Goal: Information Seeking & Learning: Find specific fact

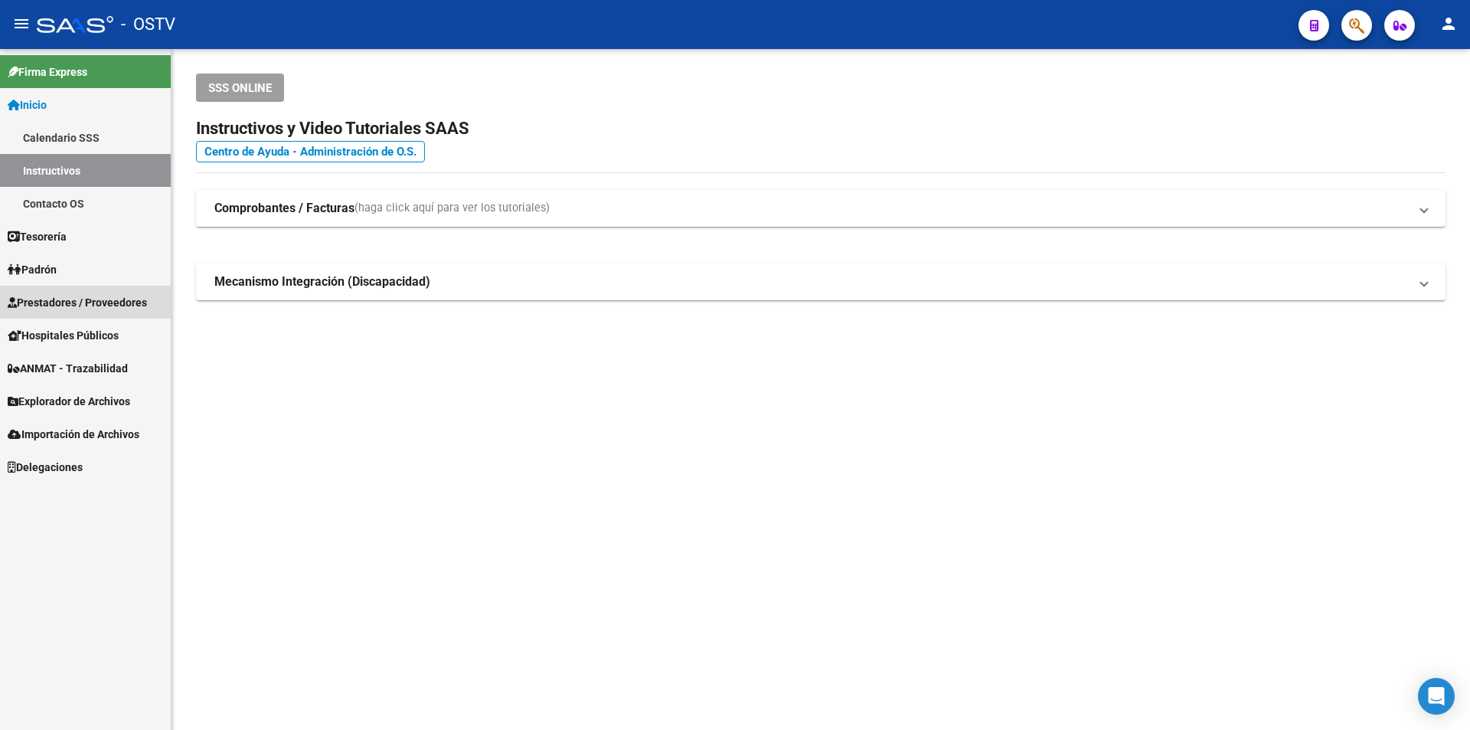
click at [63, 299] on span "Prestadores / Proveedores" at bounding box center [77, 302] width 139 height 17
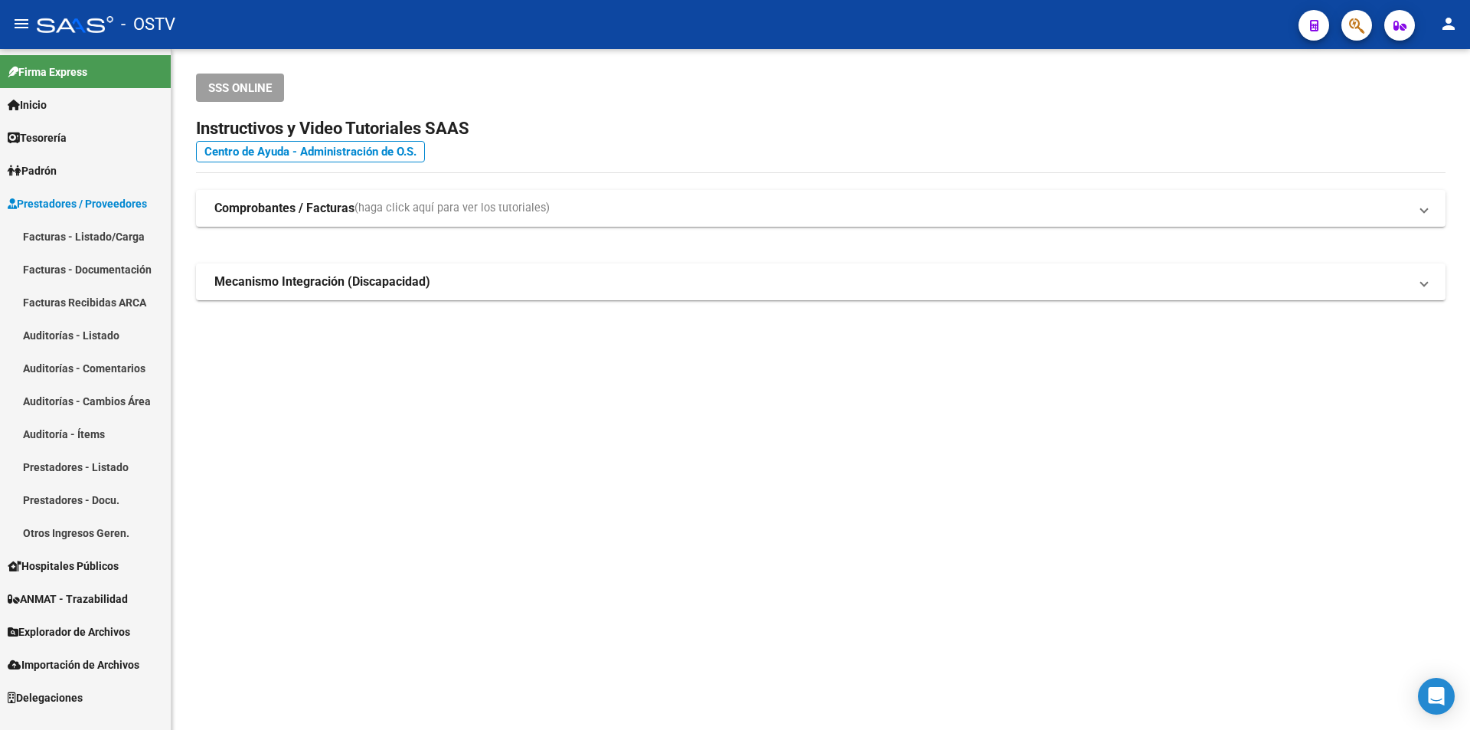
click at [99, 228] on link "Facturas - Listado/Carga" at bounding box center [85, 236] width 171 height 33
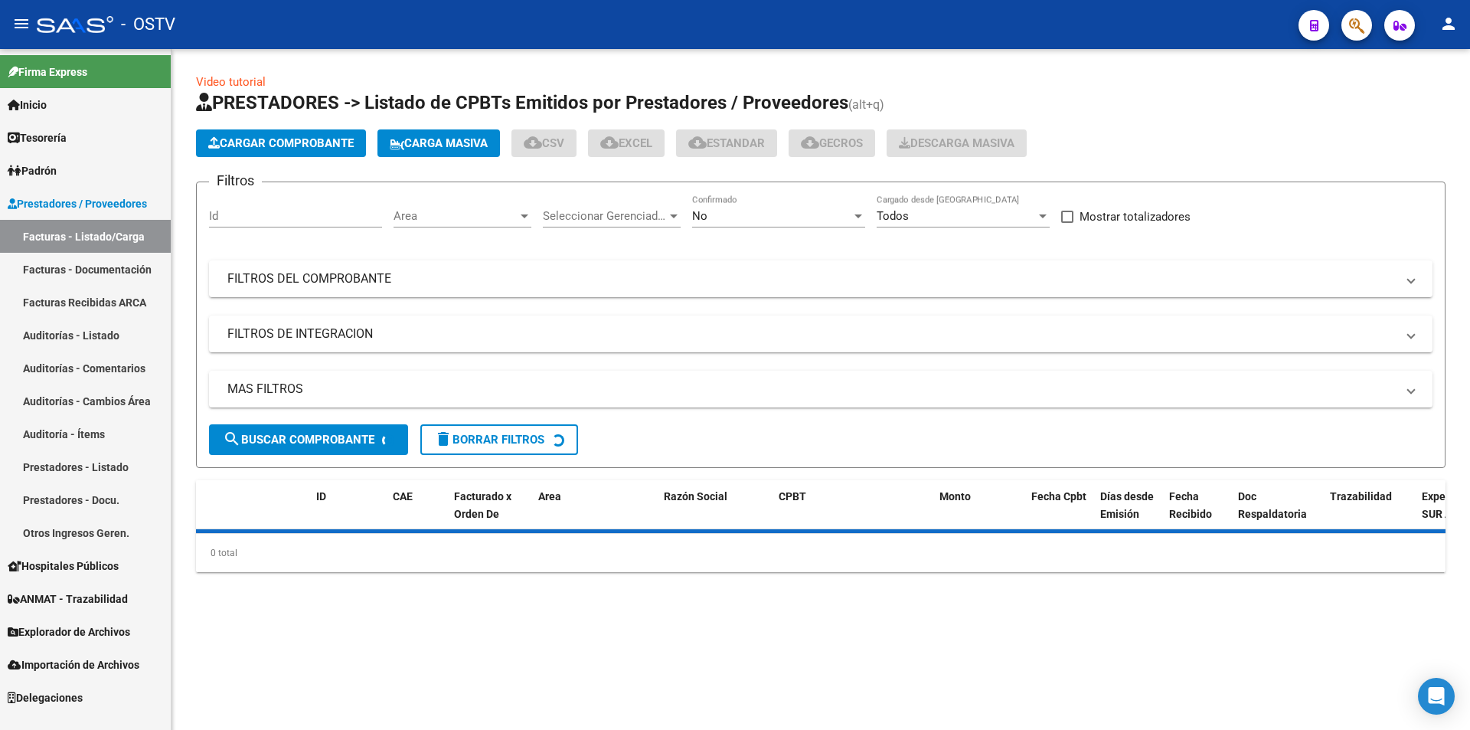
click at [726, 220] on div "No" at bounding box center [771, 216] width 159 height 14
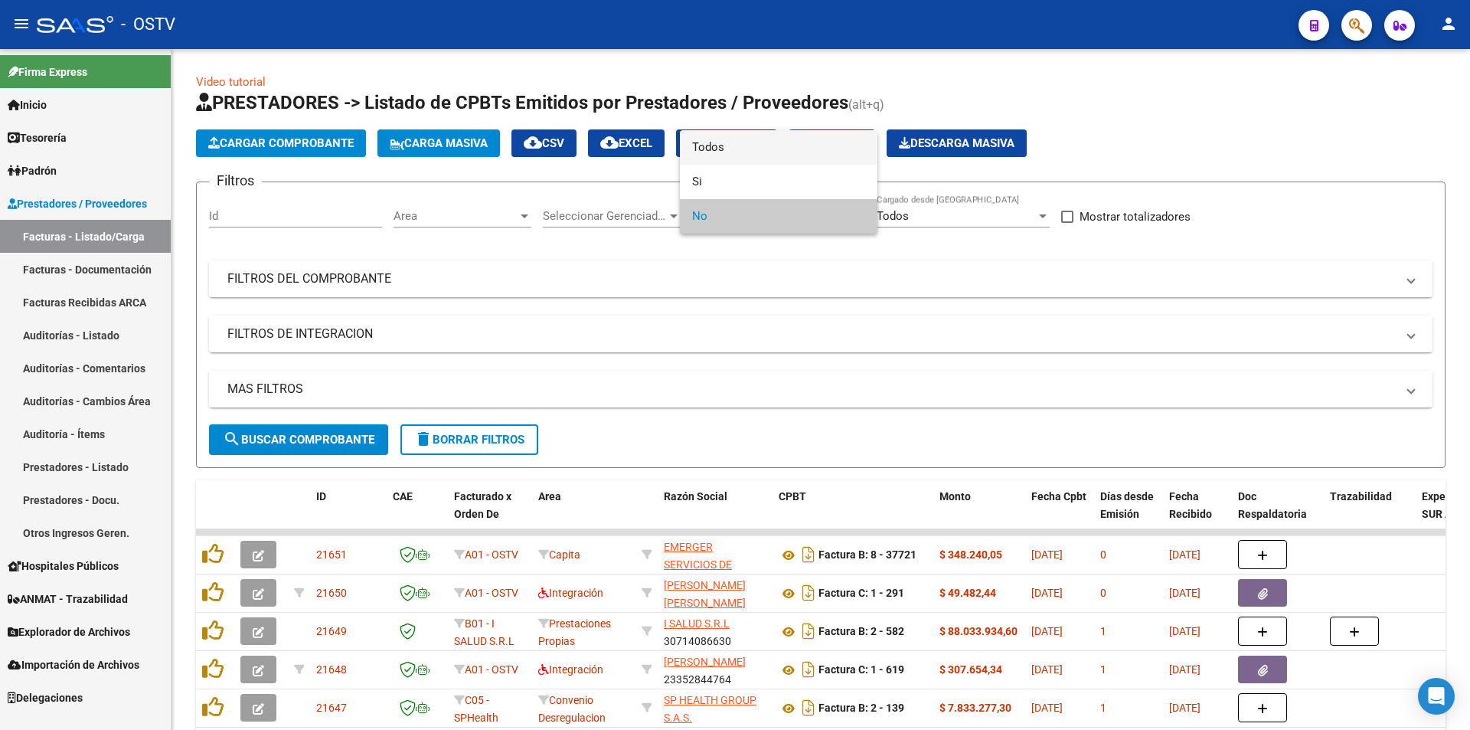
click at [725, 158] on span "Todos" at bounding box center [778, 147] width 173 height 34
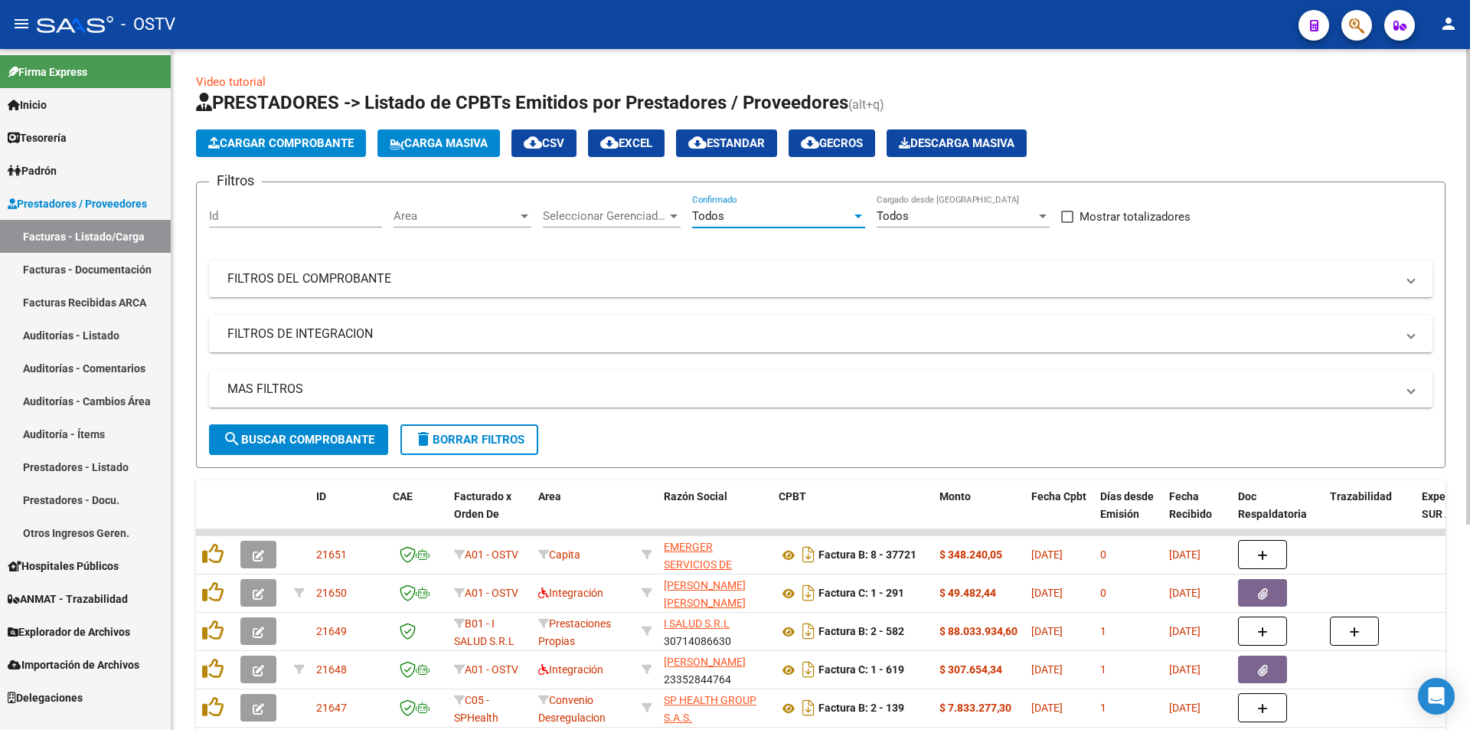
click at [292, 449] on button "search Buscar Comprobante" at bounding box center [298, 439] width 179 height 31
click at [294, 440] on span "search Buscar Comprobante" at bounding box center [299, 440] width 152 height 14
click at [302, 449] on button "search Buscar Comprobante" at bounding box center [298, 439] width 179 height 31
click at [289, 446] on span "search Buscar Comprobante" at bounding box center [299, 440] width 152 height 14
click at [263, 436] on span "search Buscar Comprobante" at bounding box center [299, 440] width 152 height 14
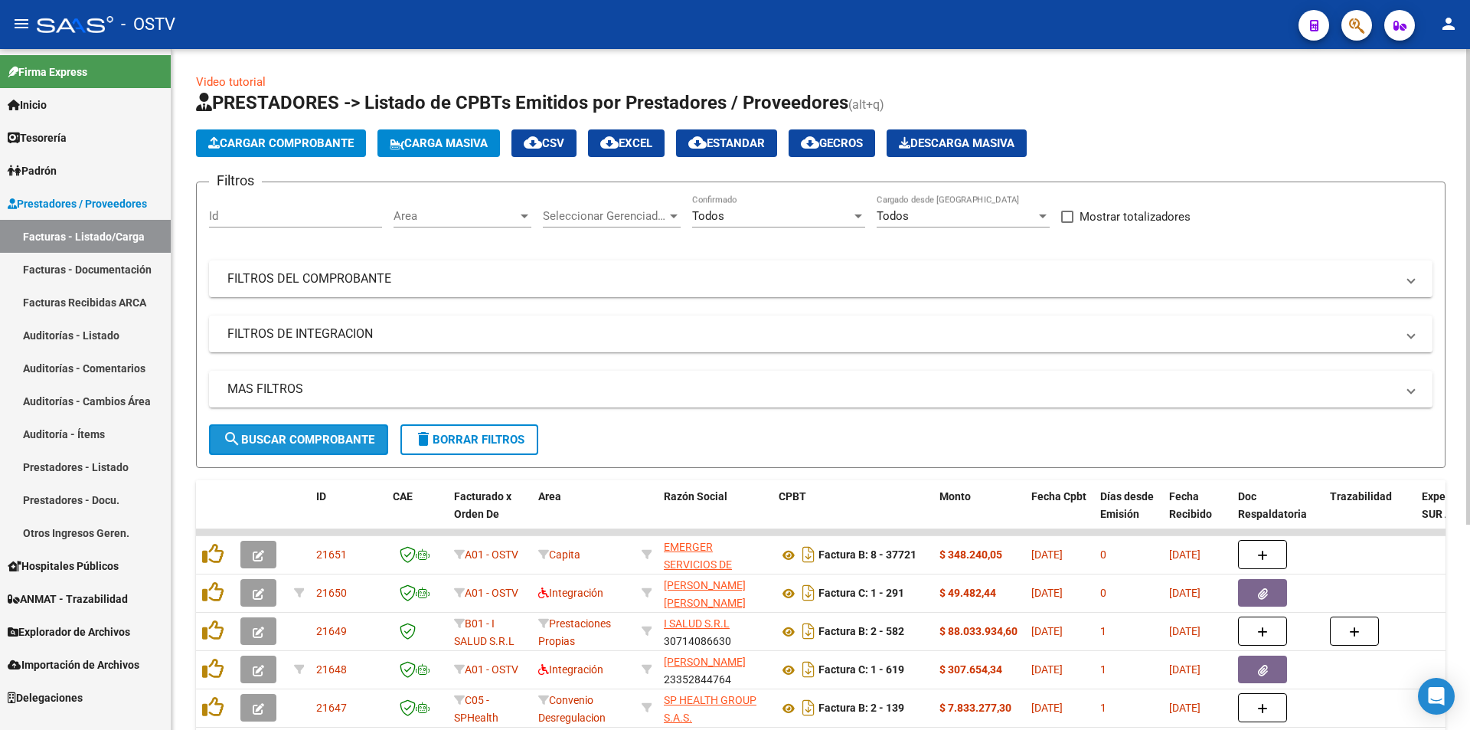
click at [289, 431] on button "search Buscar Comprobante" at bounding box center [298, 439] width 179 height 31
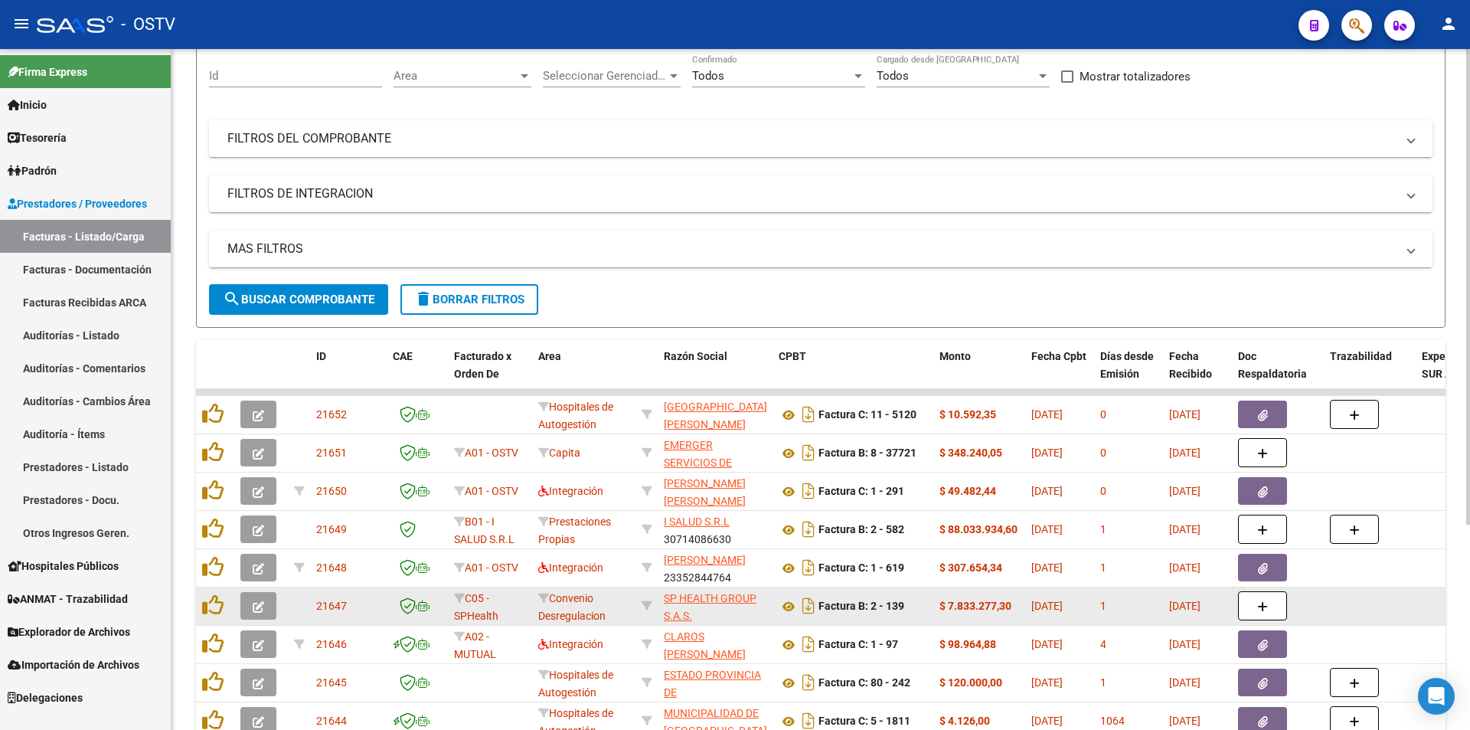
scroll to position [153, 0]
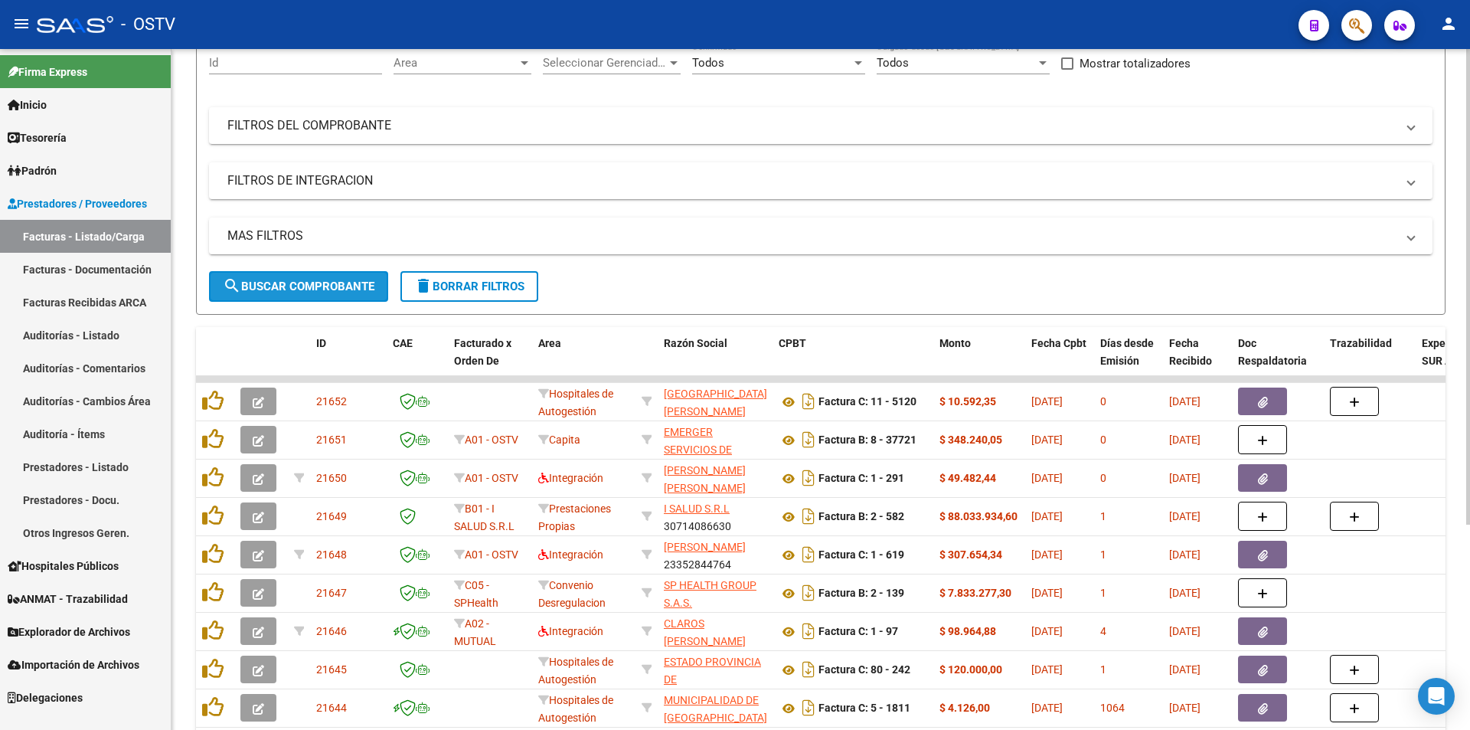
click at [263, 286] on span "search Buscar Comprobante" at bounding box center [299, 286] width 152 height 14
click at [250, 289] on span "search Buscar Comprobante" at bounding box center [299, 286] width 152 height 14
click at [287, 273] on button "search Buscar Comprobante" at bounding box center [298, 286] width 179 height 31
click at [304, 283] on span "search Buscar Comprobante" at bounding box center [299, 286] width 152 height 14
click at [219, 275] on button "search Buscar Comprobante" at bounding box center [298, 286] width 179 height 31
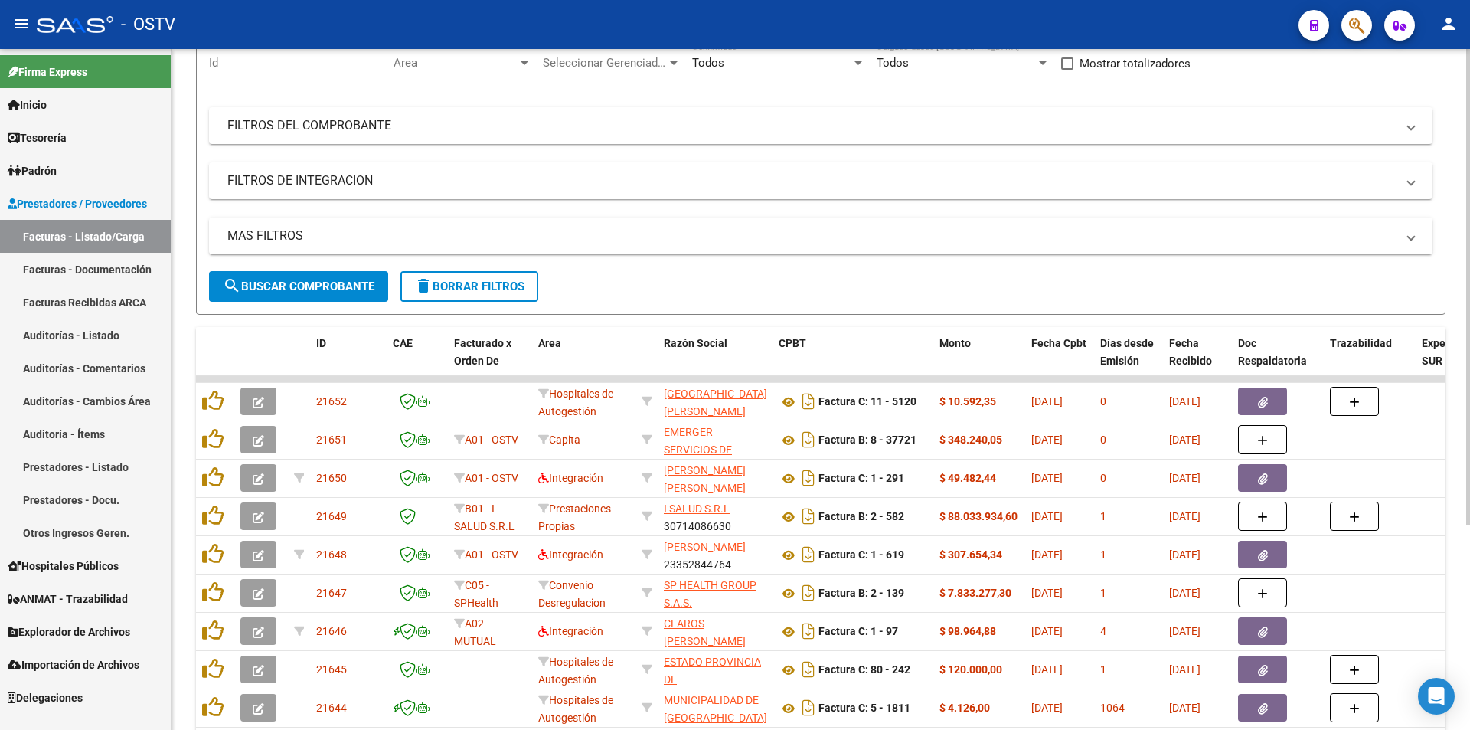
click at [293, 292] on span "search Buscar Comprobante" at bounding box center [299, 286] width 152 height 14
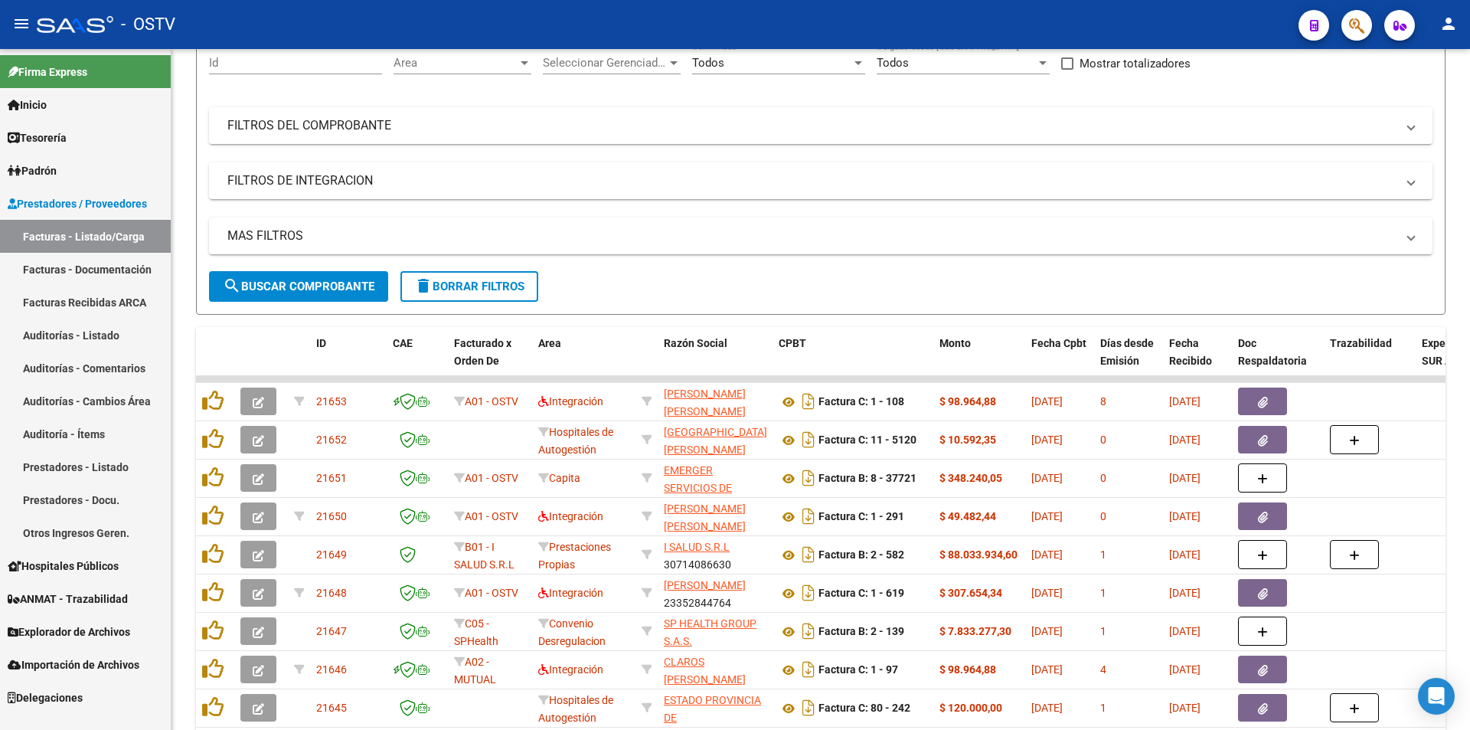
click at [70, 178] on link "Padrón" at bounding box center [85, 170] width 171 height 33
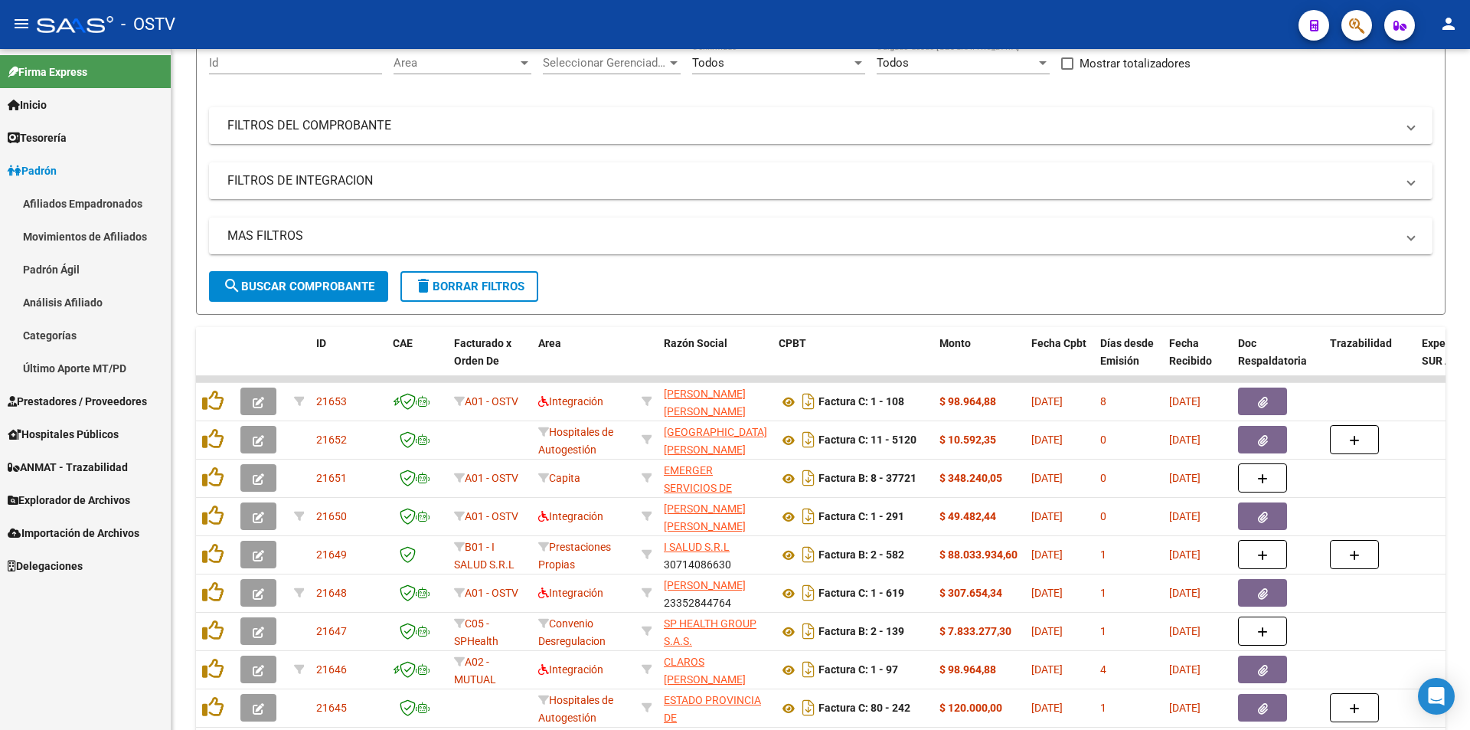
click at [87, 270] on link "Padrón Ágil" at bounding box center [85, 269] width 171 height 33
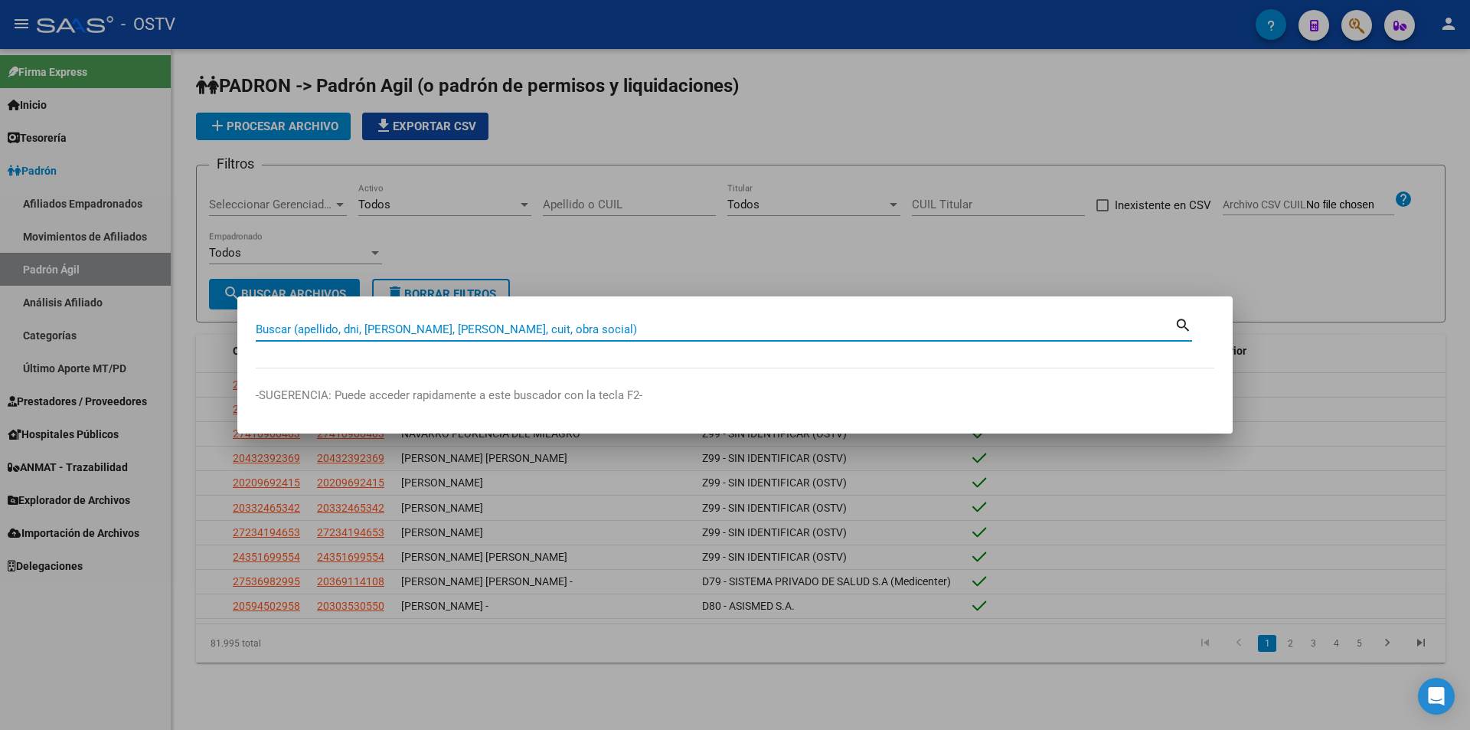
paste input "44132620"
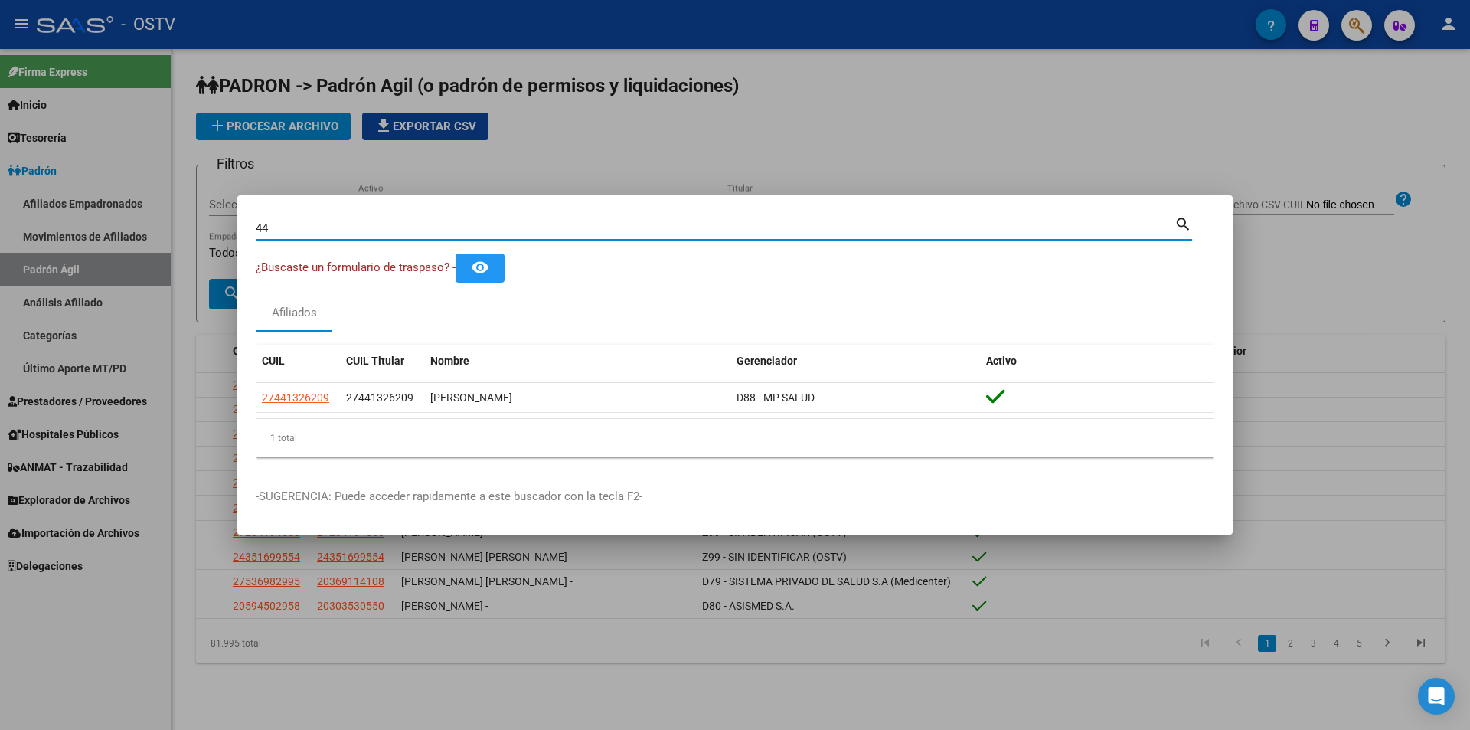
type input "4"
paste input "29888085"
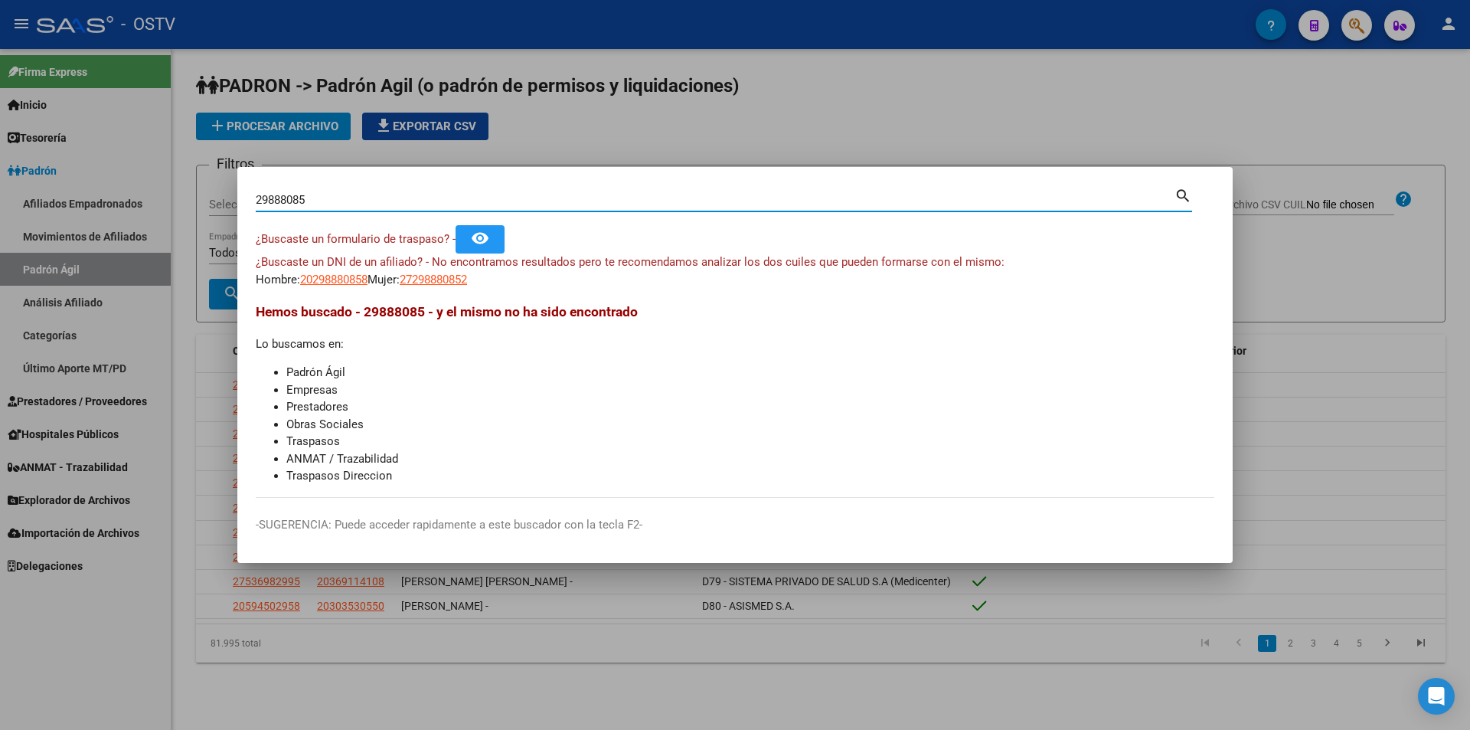
click at [286, 198] on input "29888085" at bounding box center [715, 200] width 919 height 14
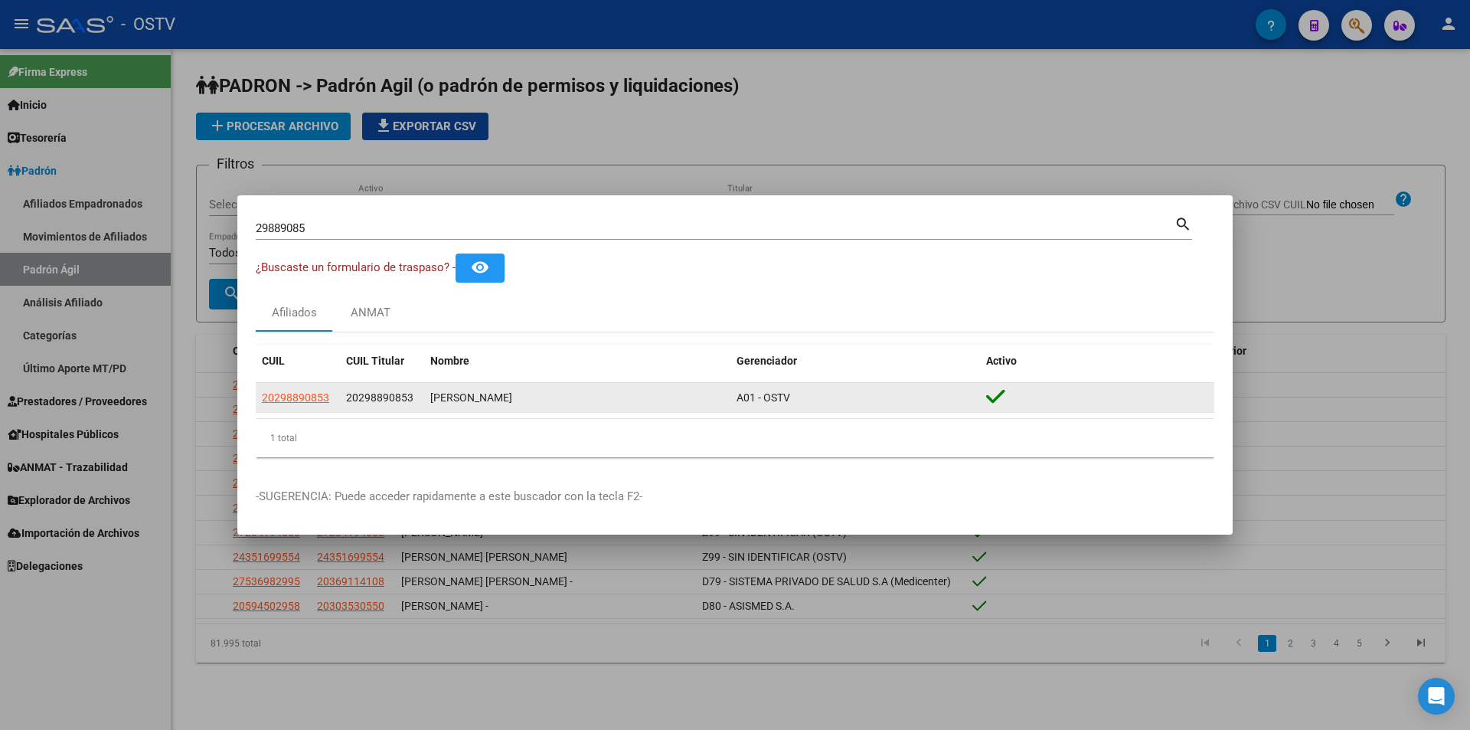
drag, startPoint x: 410, startPoint y: 397, endPoint x: 344, endPoint y: 391, distance: 66.8
click at [344, 391] on datatable-body-cell "20298890853" at bounding box center [382, 398] width 84 height 30
copy span "20298890853"
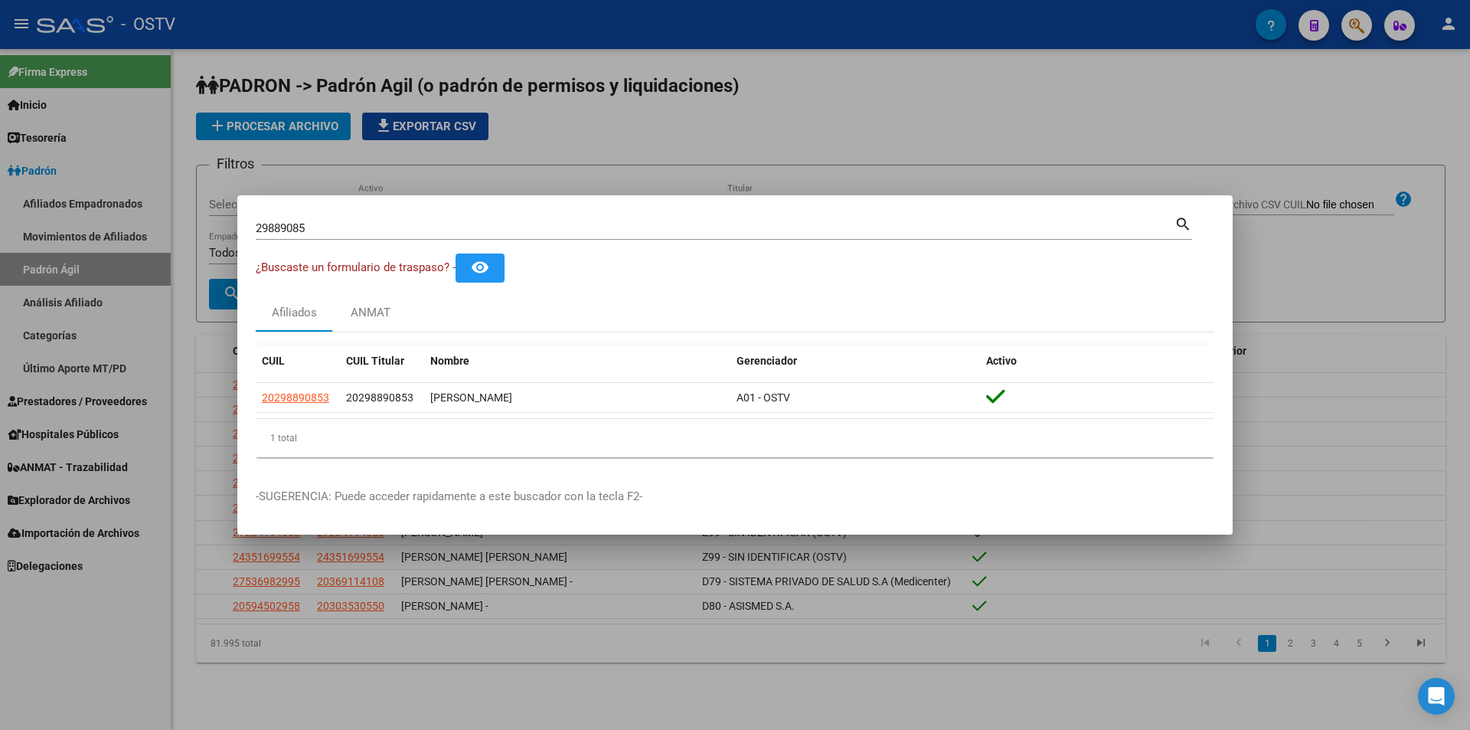
click at [375, 233] on input "29889085" at bounding box center [715, 228] width 919 height 14
type input "2"
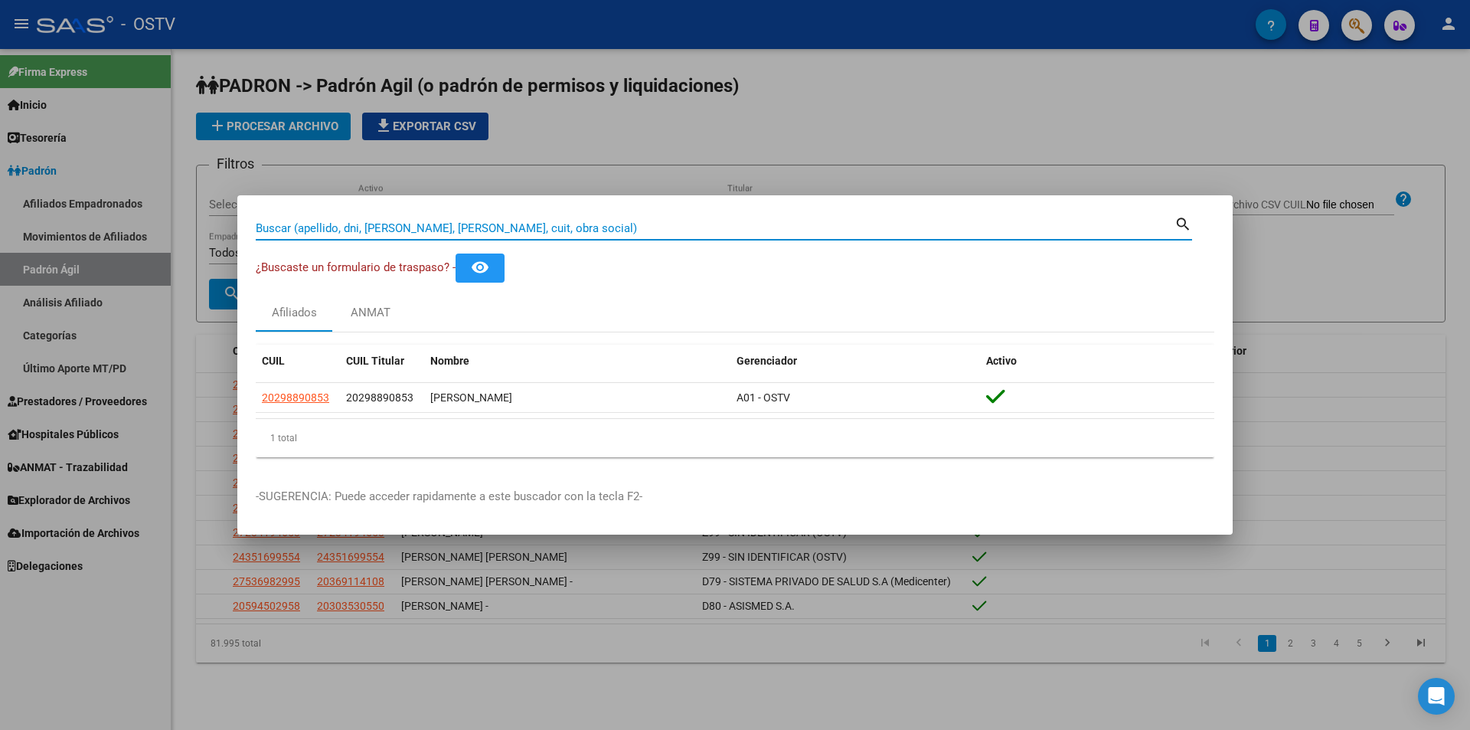
paste input "DNI 54443924"
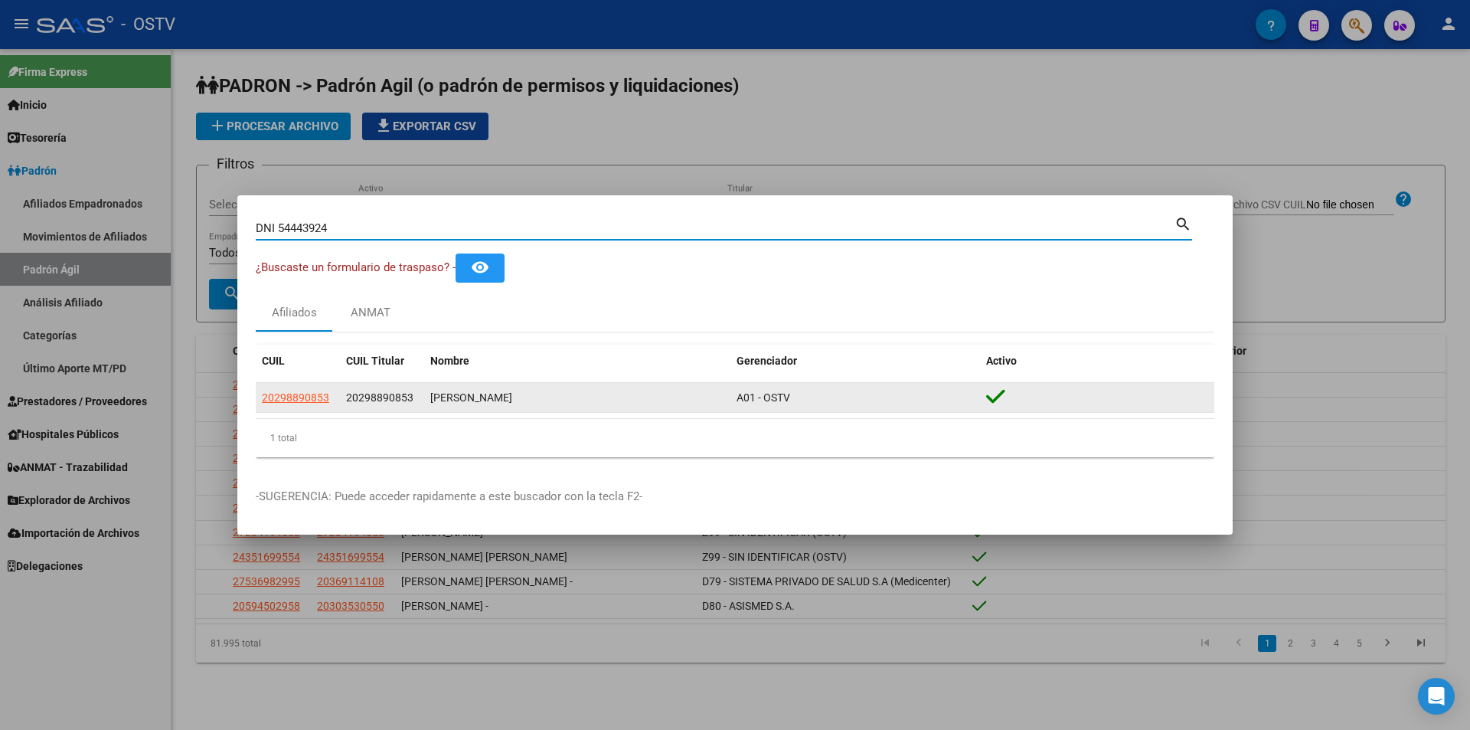
type input "DNI 54443924"
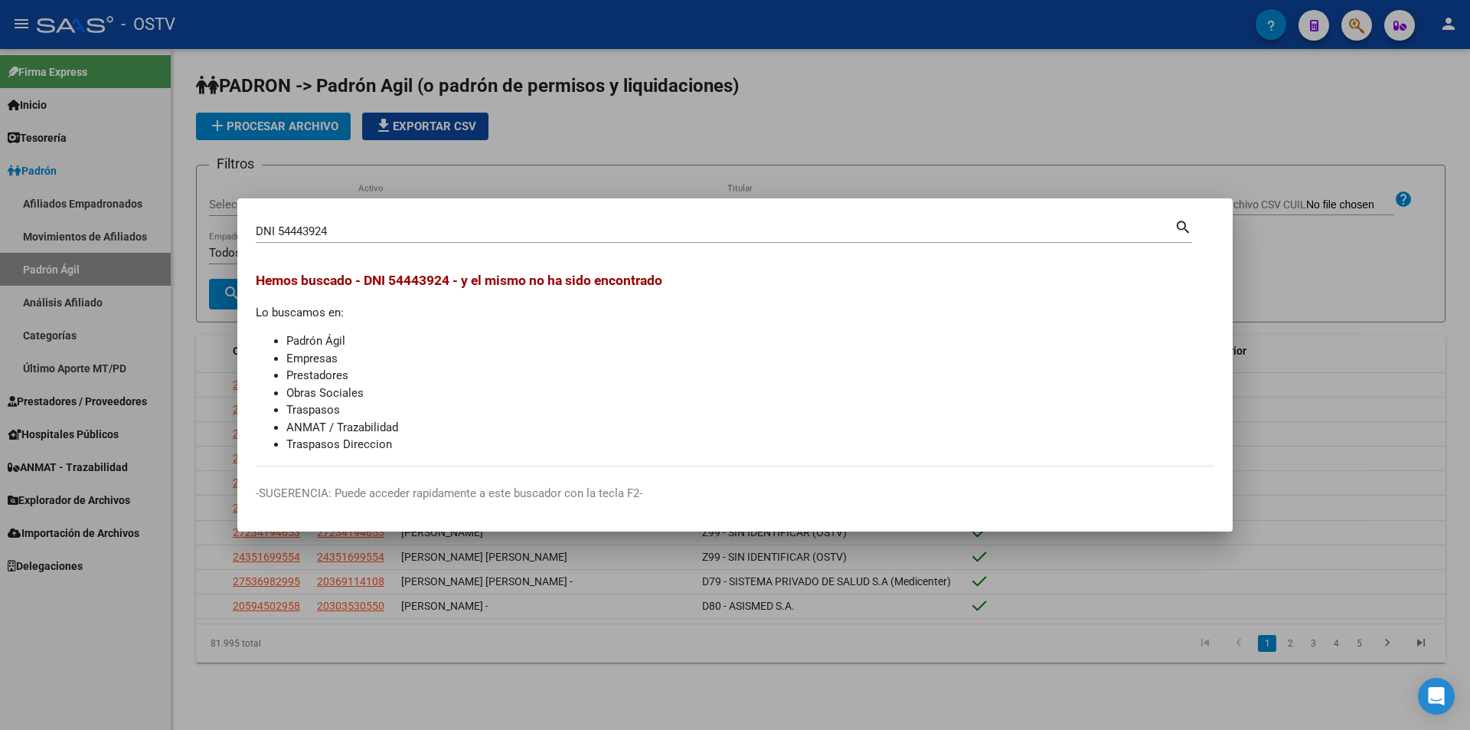
click at [1299, 43] on div at bounding box center [735, 365] width 1470 height 730
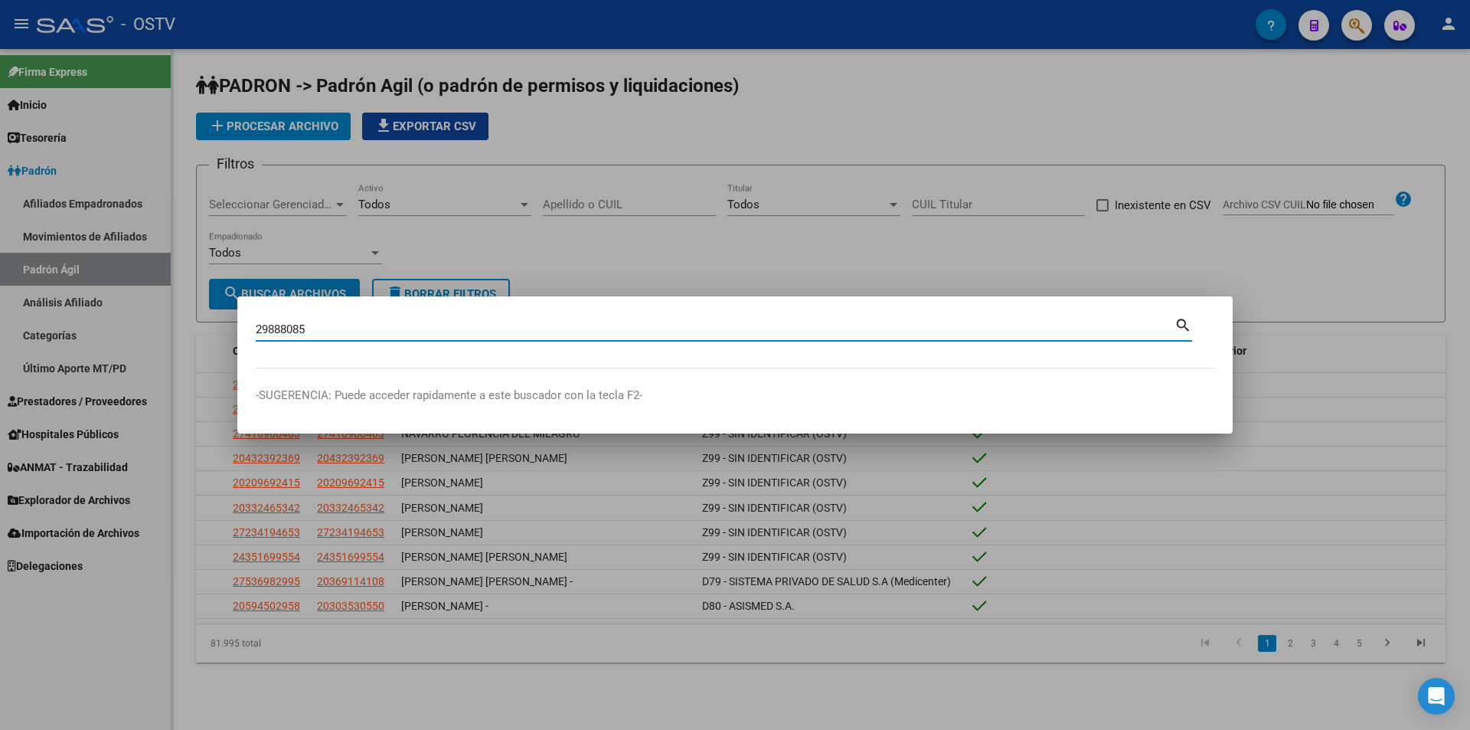
click at [287, 332] on input "29888085" at bounding box center [715, 329] width 919 height 14
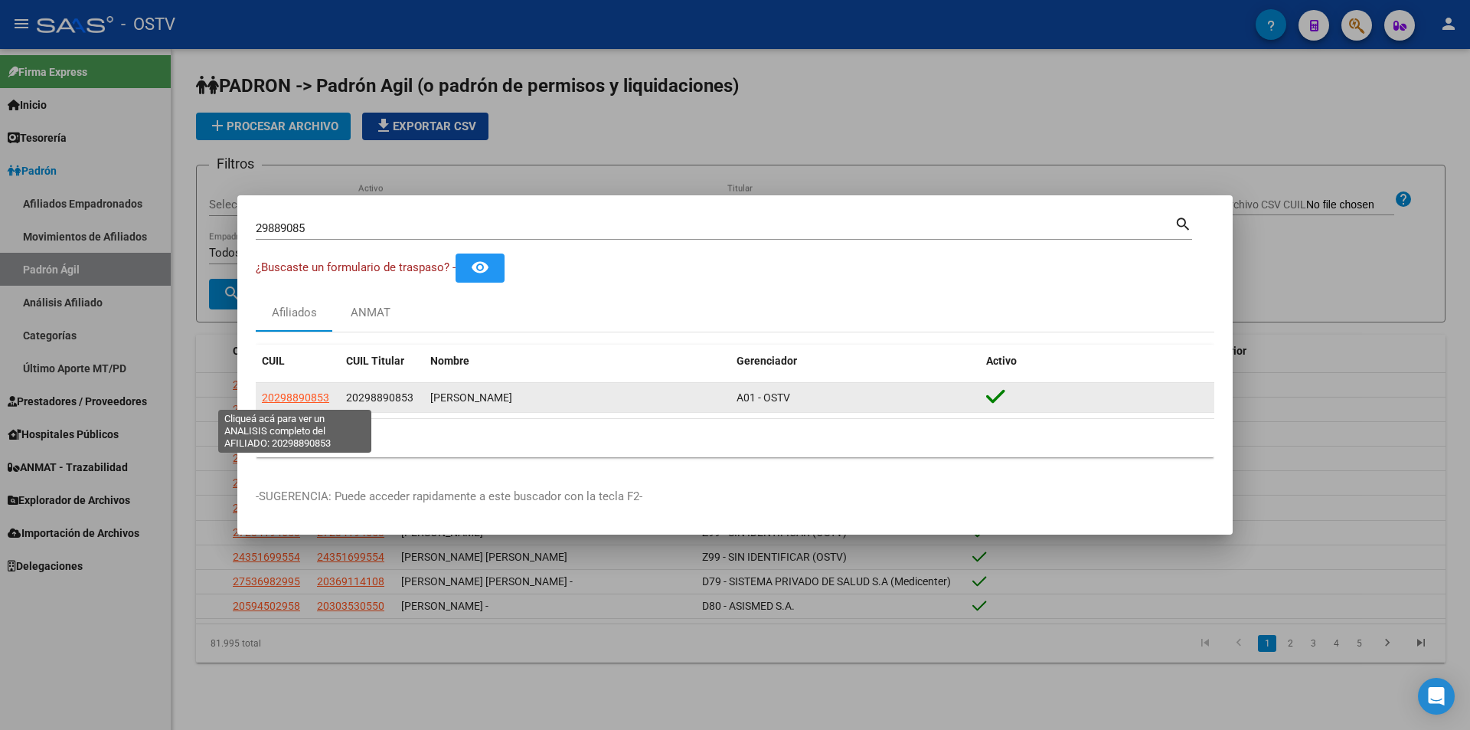
drag, startPoint x: 331, startPoint y: 397, endPoint x: 263, endPoint y: 396, distance: 67.4
click at [263, 396] on div "20298890853" at bounding box center [298, 398] width 72 height 18
copy span "20298890853"
click at [321, 397] on span "20298890853" at bounding box center [295, 397] width 67 height 12
copy span "20298890853"
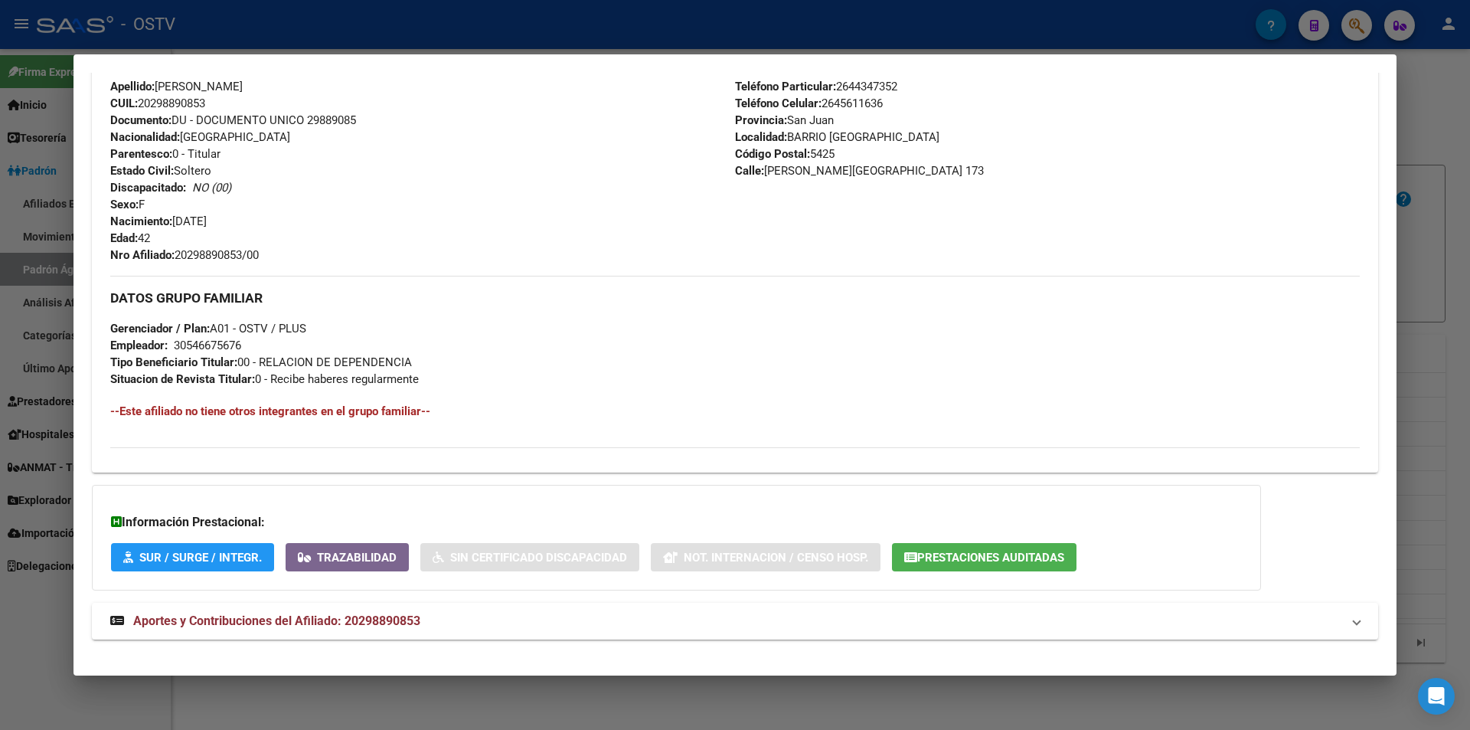
scroll to position [535, 0]
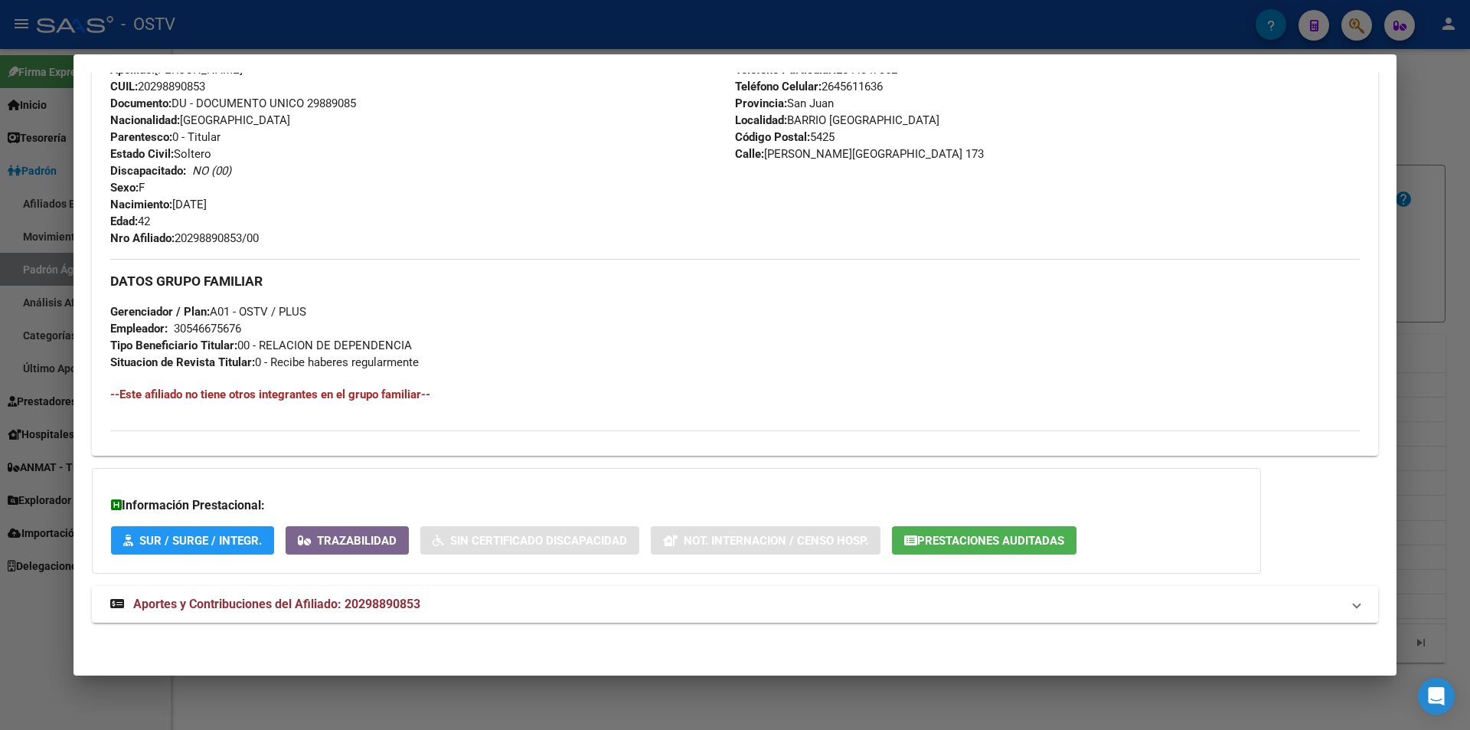
click at [259, 236] on span "Nro Afiliado: 20298890853/00" at bounding box center [184, 238] width 149 height 14
drag, startPoint x: 268, startPoint y: 238, endPoint x: 178, endPoint y: 243, distance: 89.7
click at [178, 243] on div "Apellido: [PERSON_NAME] CUIL: 20298890853 Documento: DU - DOCUMENTO UNICO 29889…" at bounding box center [422, 153] width 625 height 185
copy span "20298890853/00"
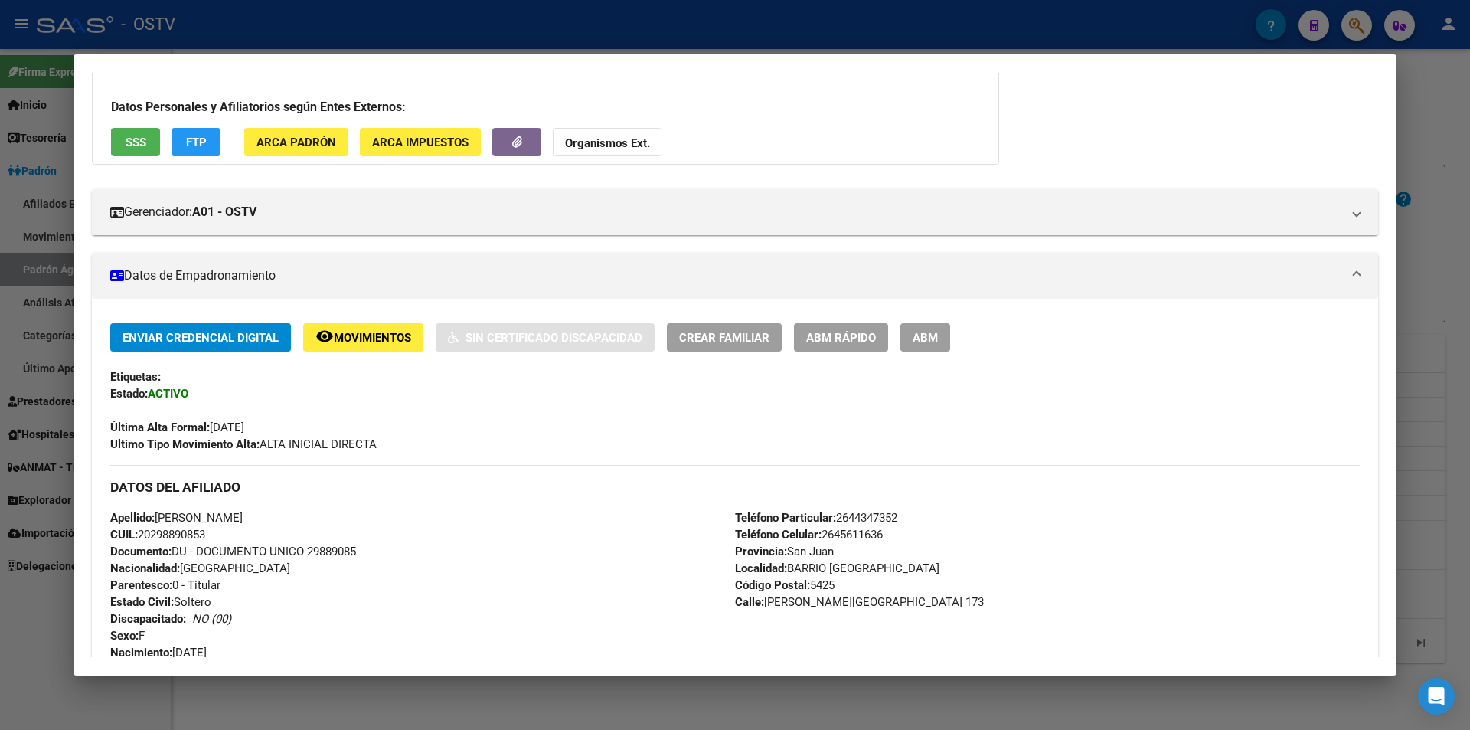
scroll to position [0, 0]
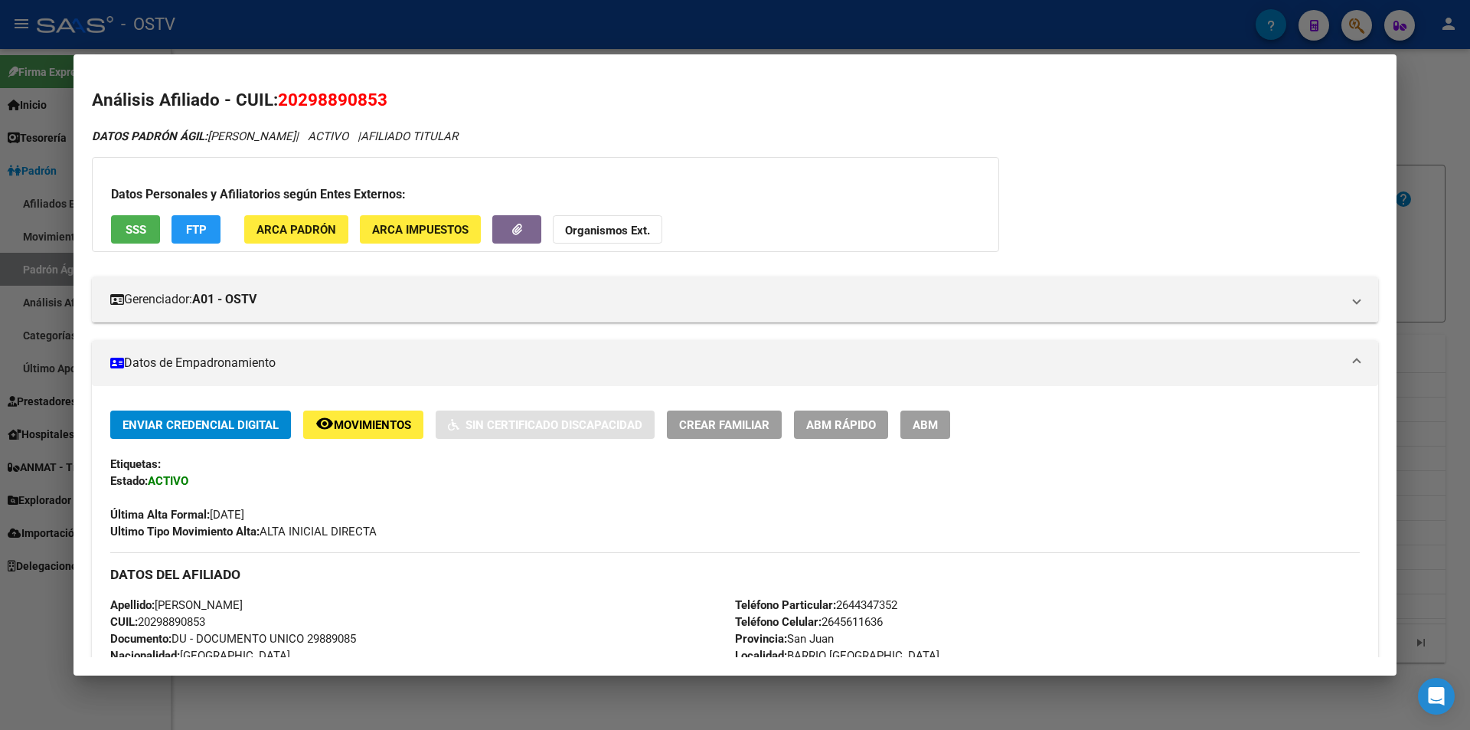
click at [568, 28] on div at bounding box center [735, 365] width 1470 height 730
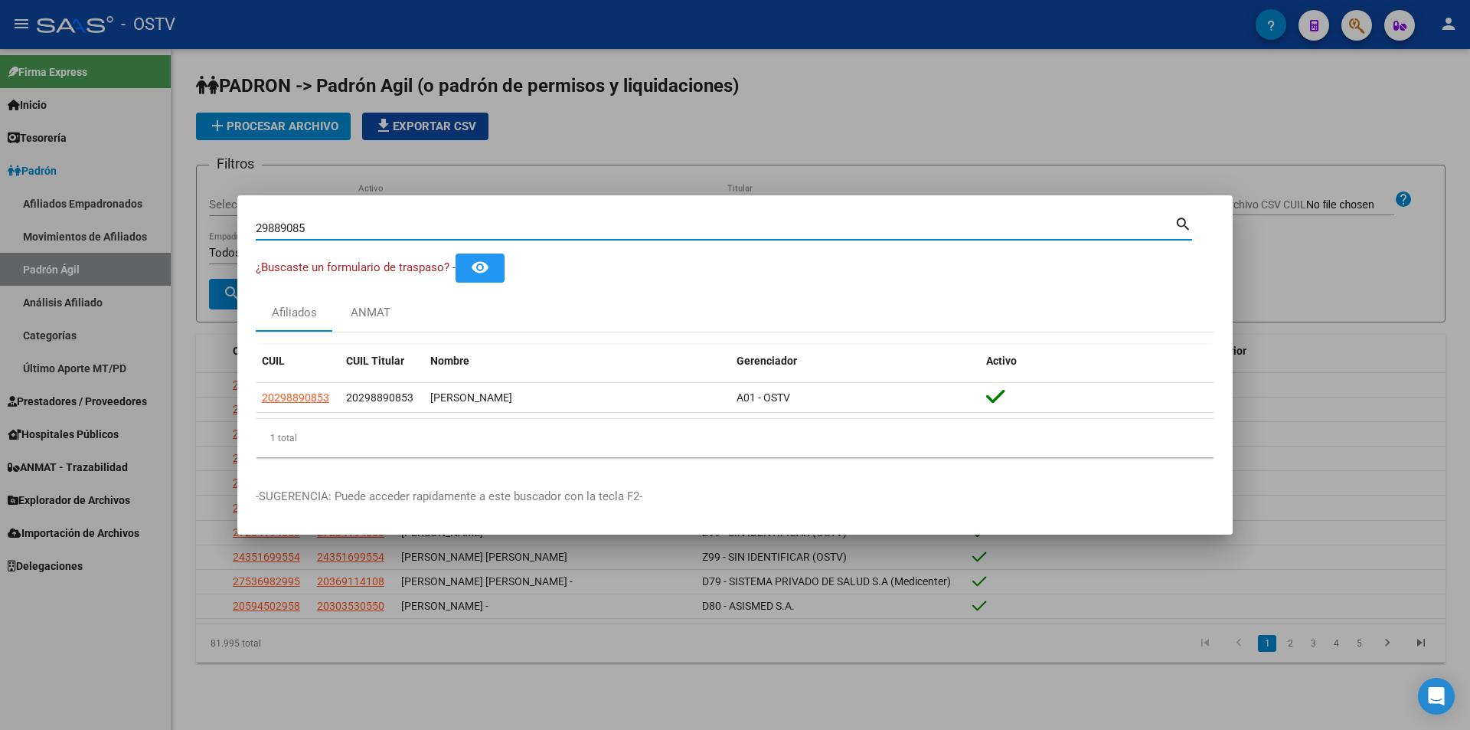
click at [357, 226] on input "29889085" at bounding box center [715, 228] width 919 height 14
type input "2"
type input "37029247"
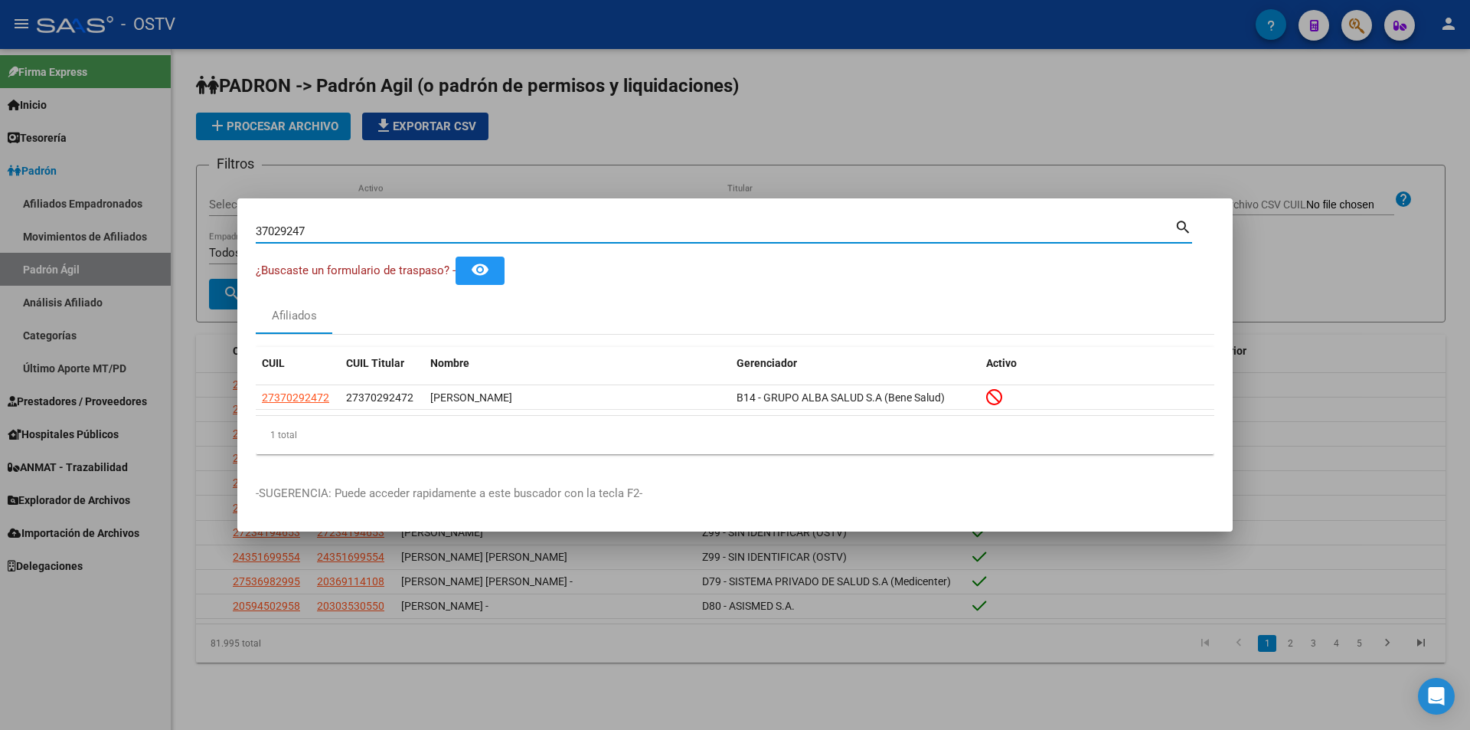
click at [185, 164] on div at bounding box center [735, 365] width 1470 height 730
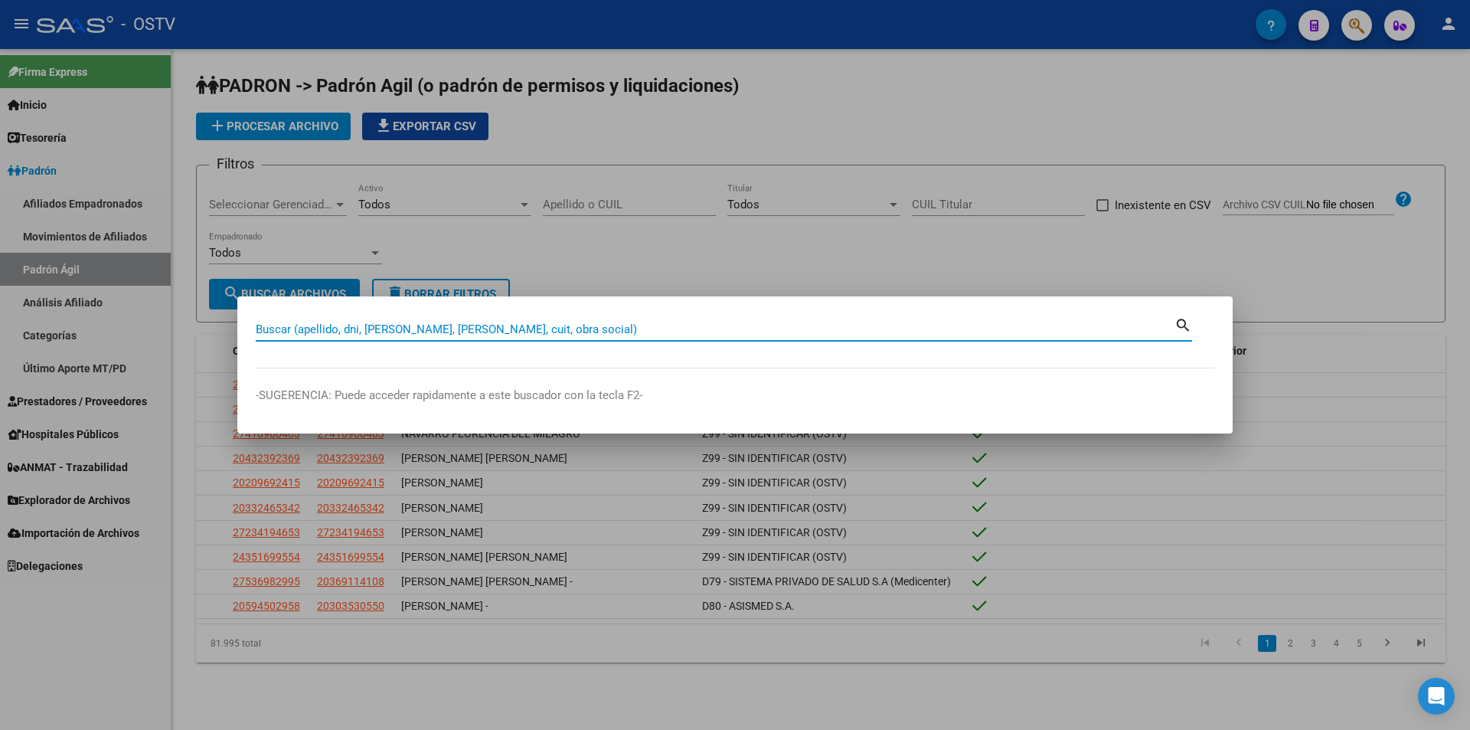
paste input "59875725"
type input "59875725"
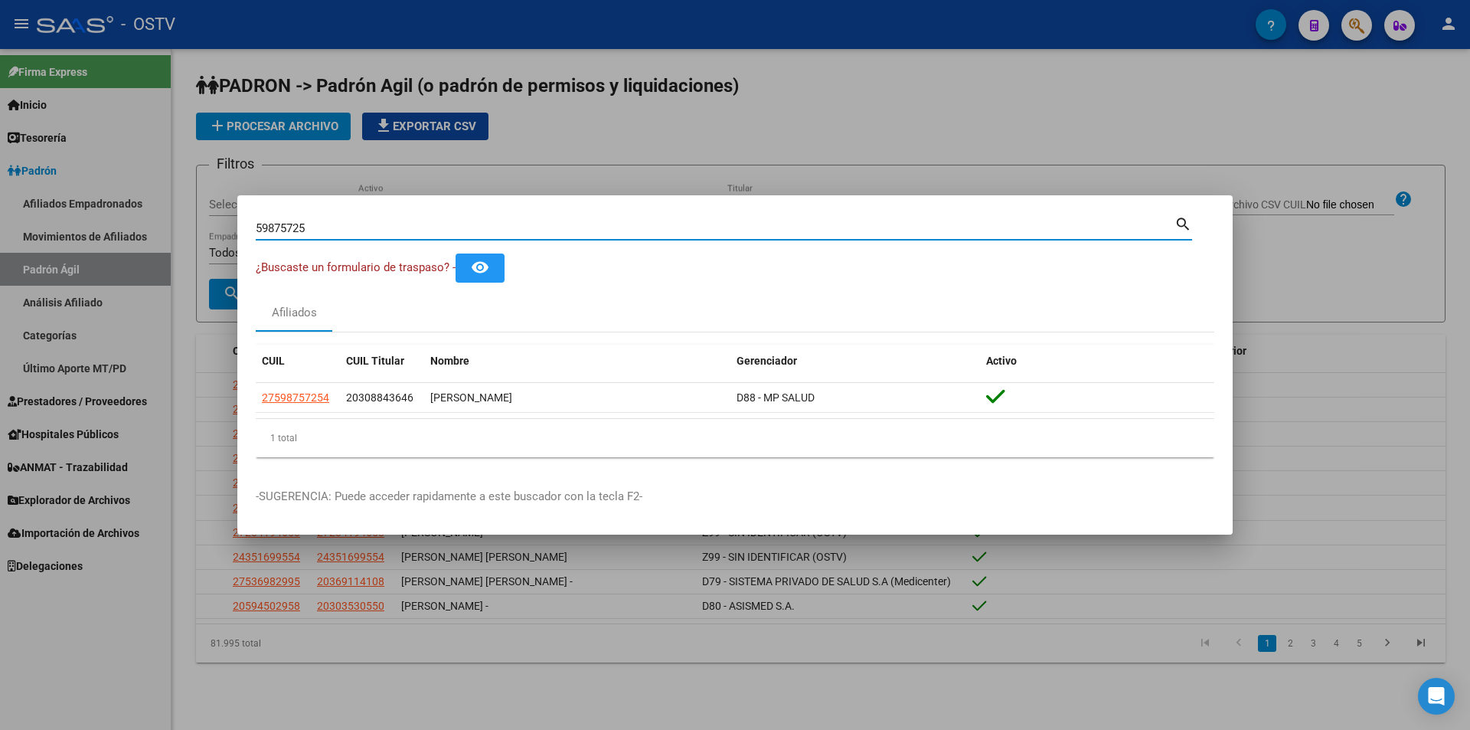
drag, startPoint x: 322, startPoint y: 227, endPoint x: 208, endPoint y: 222, distance: 114.2
click at [208, 222] on div "59875725 Buscar (apellido, dni, cuil, nro traspaso, cuit, obra social) search ¿…" at bounding box center [735, 365] width 1470 height 730
type input "[PERSON_NAME]"
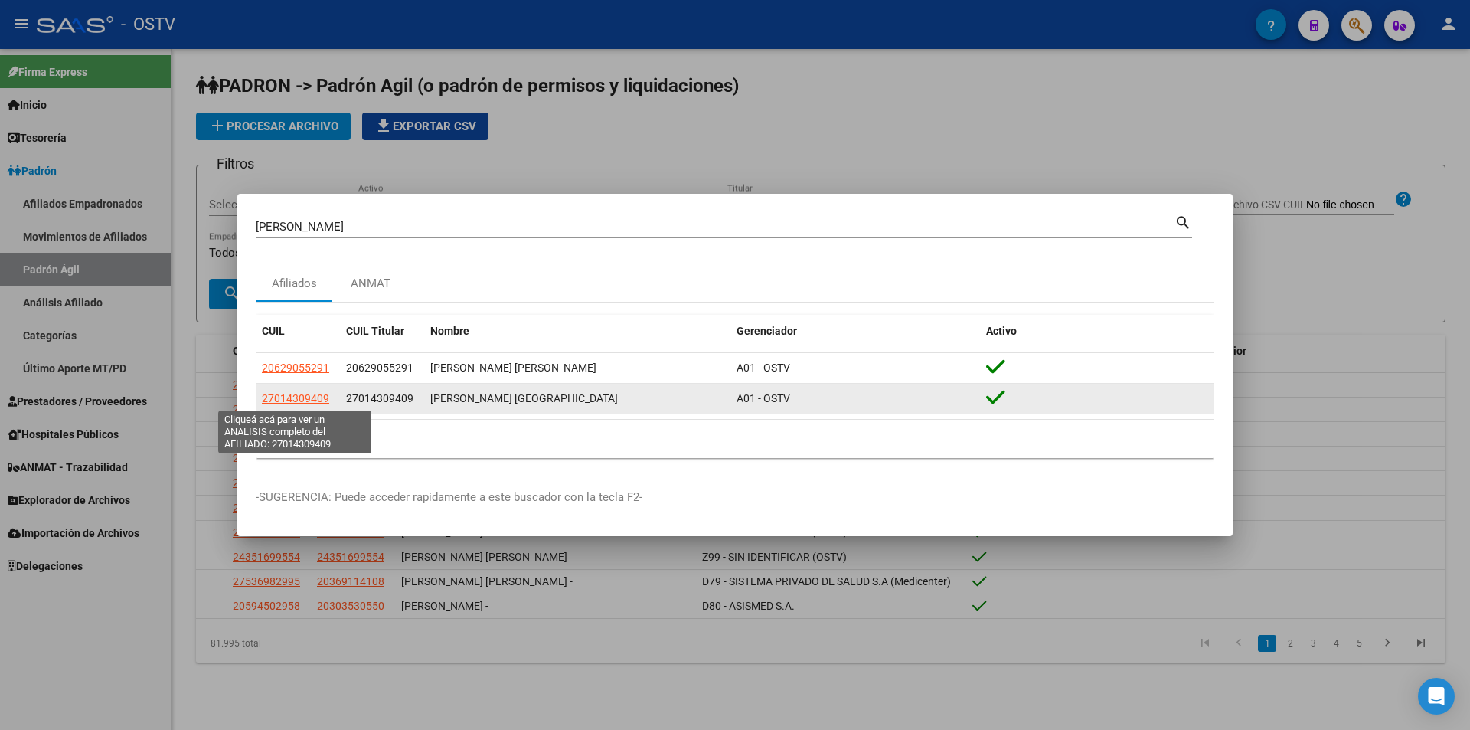
click at [312, 399] on span "27014309409" at bounding box center [295, 398] width 67 height 12
type textarea "27014309409"
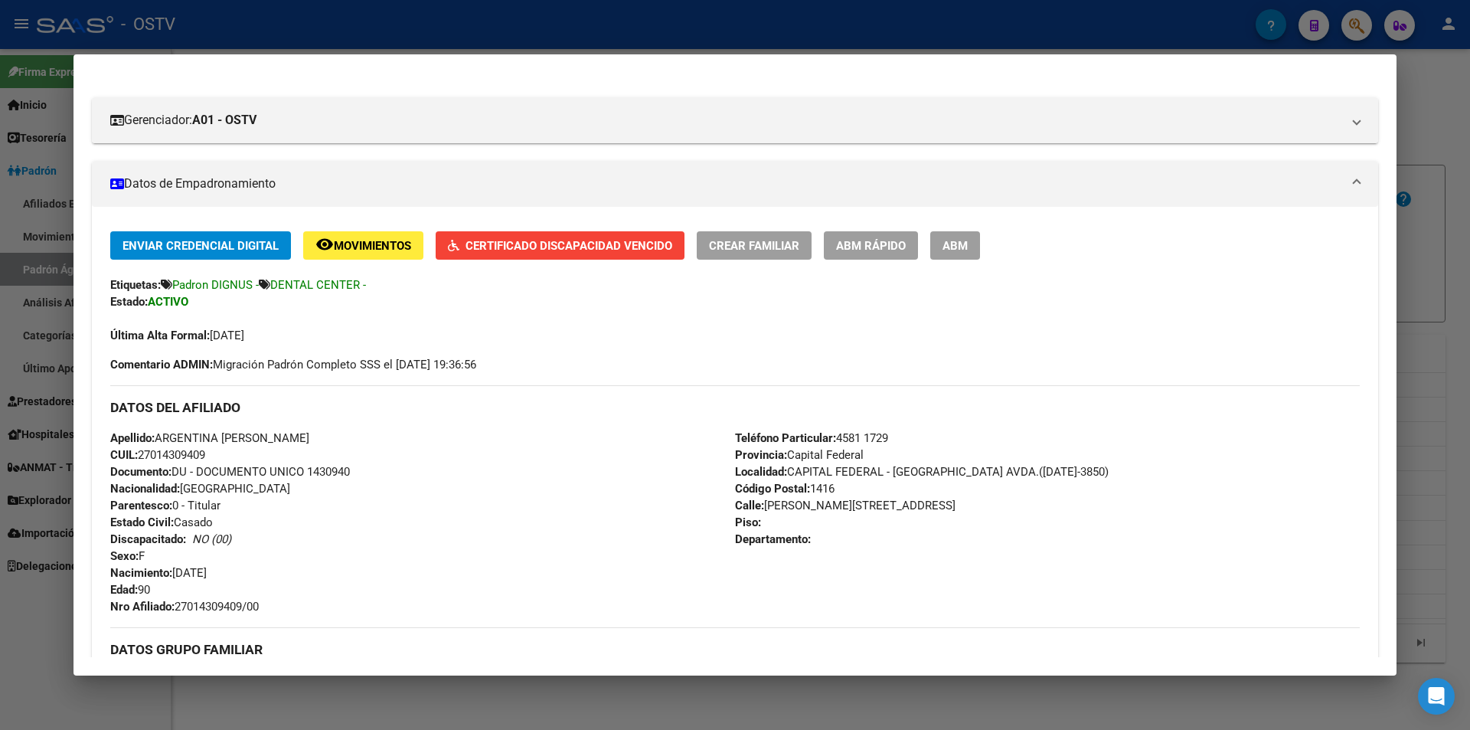
scroll to position [383, 0]
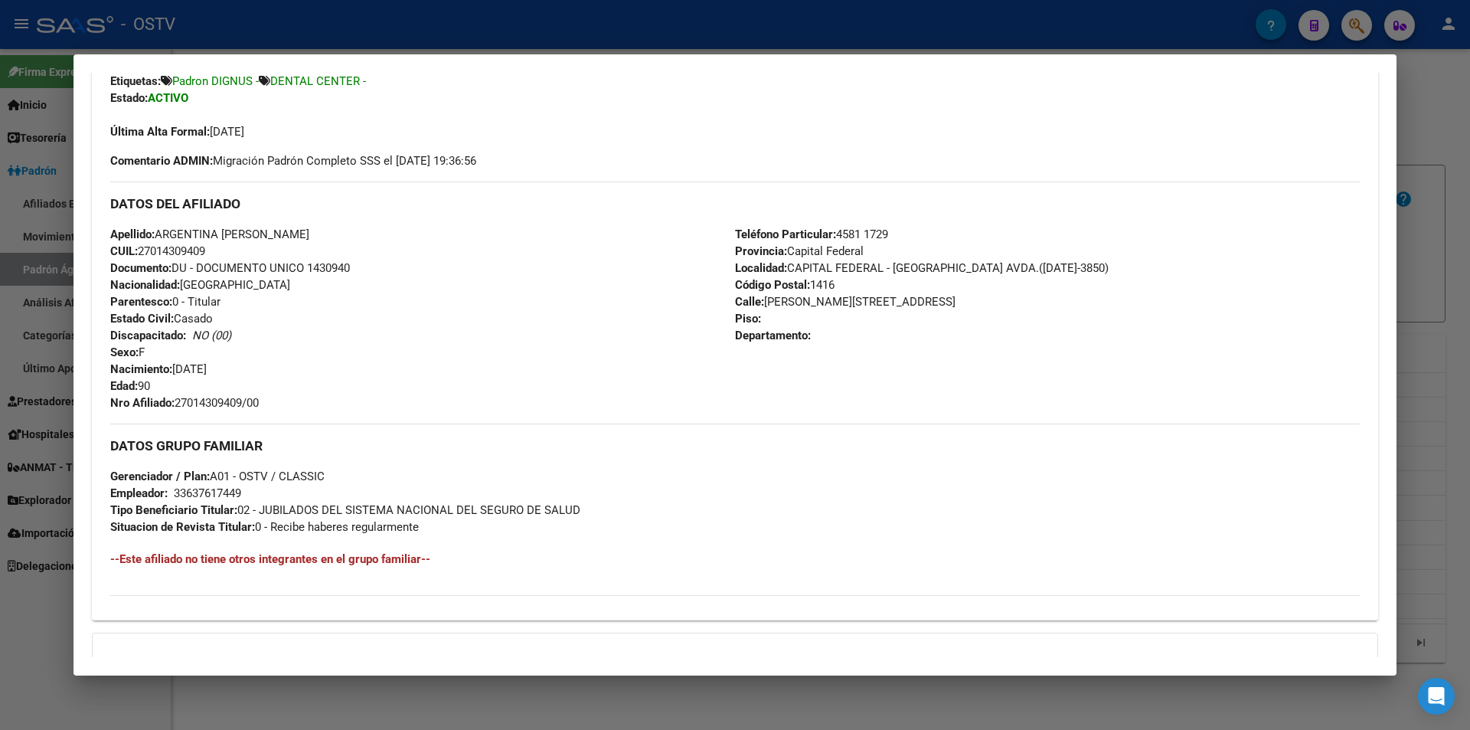
drag, startPoint x: 361, startPoint y: 267, endPoint x: 307, endPoint y: 264, distance: 53.7
click at [307, 264] on div "Apellido: ARGENTINA [PERSON_NAME] CUIL: 27014309409 Documento: DU - DOCUMENTO U…" at bounding box center [422, 318] width 625 height 185
copy span "1430940"
drag, startPoint x: 270, startPoint y: 404, endPoint x: 178, endPoint y: 405, distance: 91.9
click at [178, 405] on div "Apellido: ARGENTINA [PERSON_NAME] CUIL: 27014309409 Documento: DU - DOCUMENTO U…" at bounding box center [422, 318] width 625 height 185
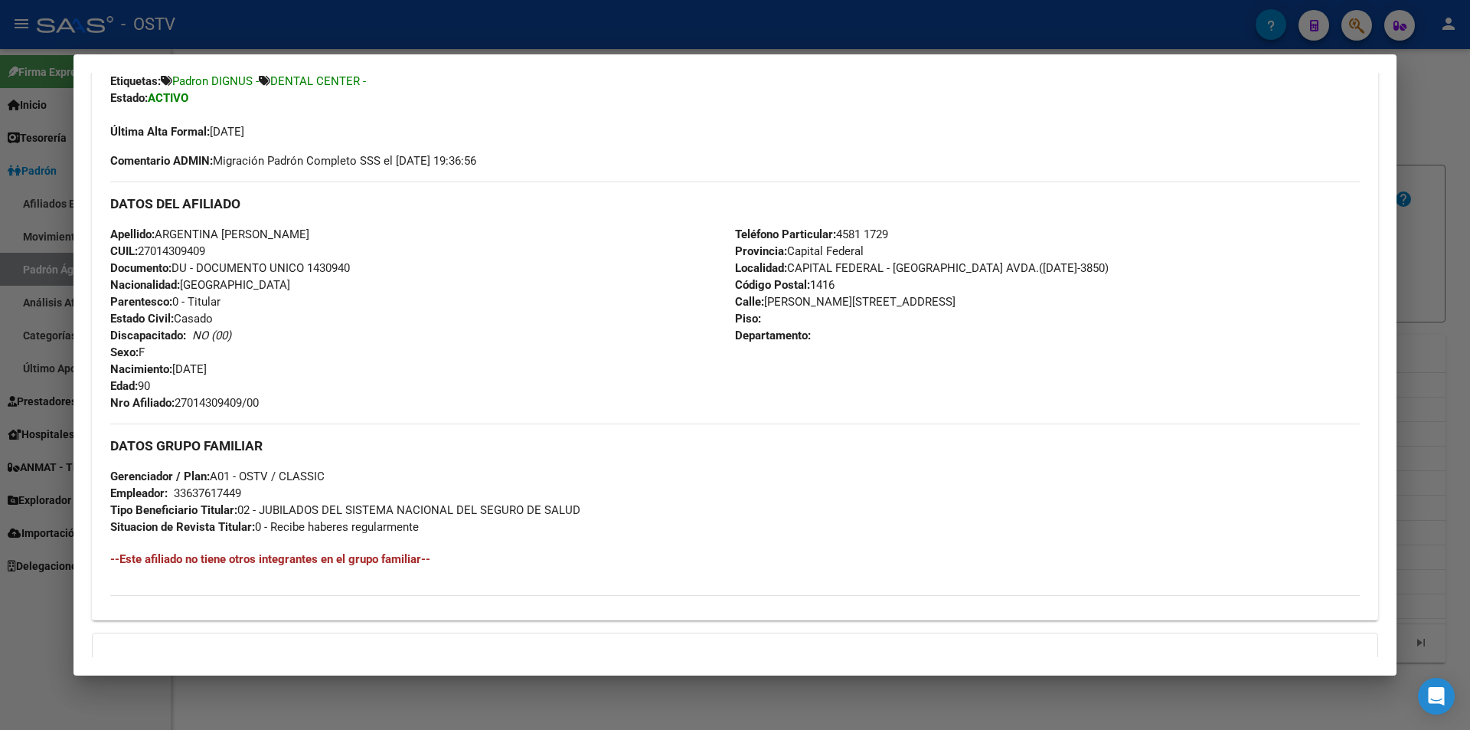
copy span "27014309409/00"
drag, startPoint x: 221, startPoint y: 249, endPoint x: 168, endPoint y: 250, distance: 52.9
click at [168, 250] on div "Apellido: ARGENTINA [PERSON_NAME] CUIL: 27014309409 Documento: DU - DOCUMENTO U…" at bounding box center [422, 318] width 625 height 185
click at [235, 247] on div "Apellido: ARGENTINA [PERSON_NAME] CUIL: 27014309409 Documento: DU - DOCUMENTO U…" at bounding box center [422, 318] width 625 height 185
drag, startPoint x: 204, startPoint y: 248, endPoint x: 155, endPoint y: 253, distance: 49.2
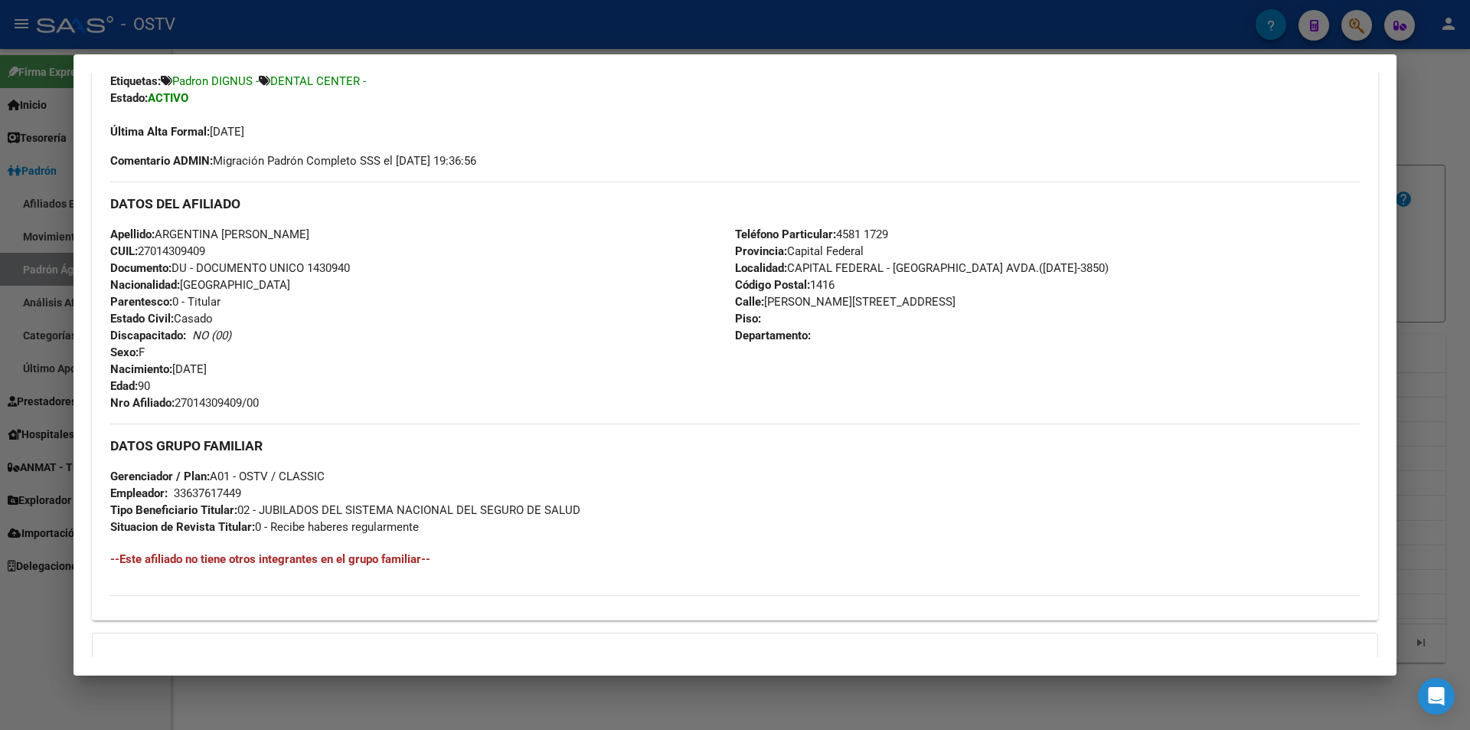
click at [155, 253] on span "CUIL: 27014309409" at bounding box center [157, 251] width 95 height 14
copy span "01430940"
